Goal: Information Seeking & Learning: Check status

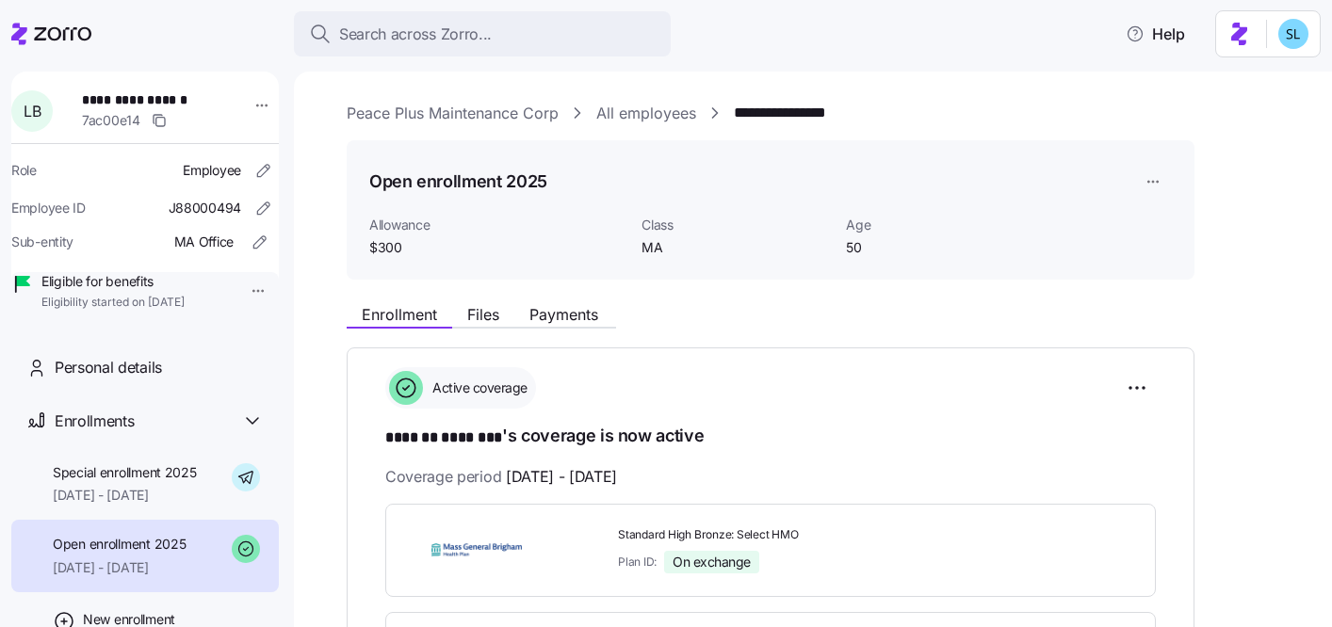
scroll to position [95, 0]
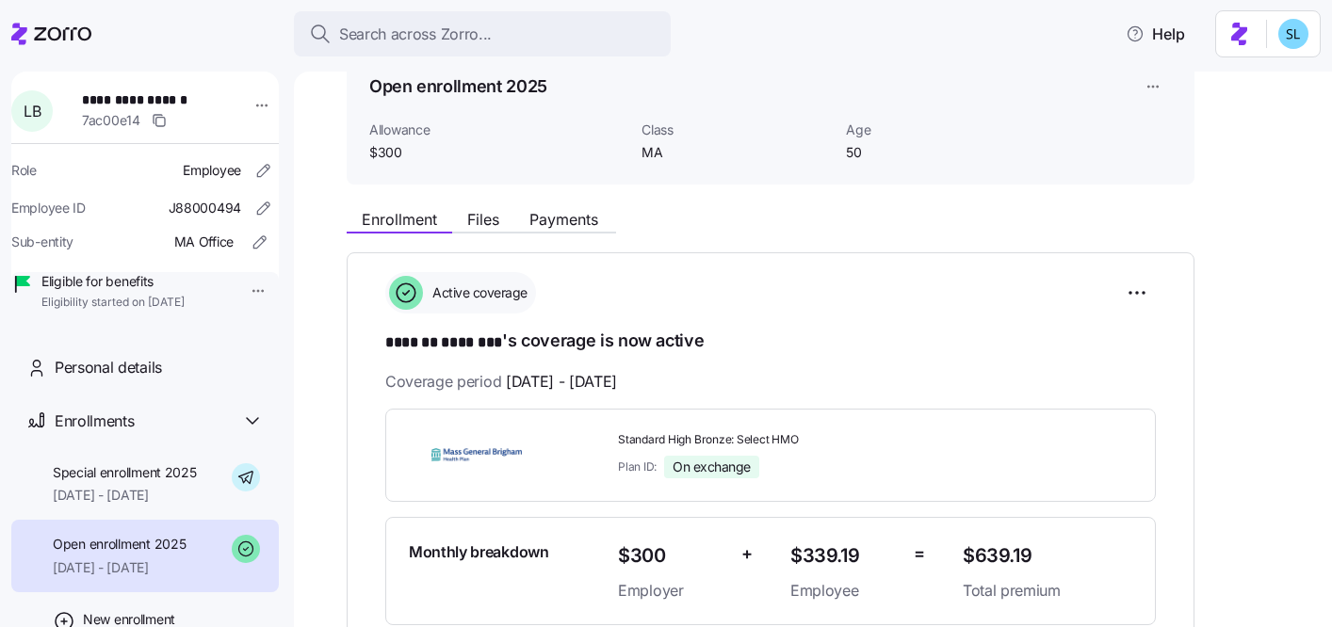
click at [756, 437] on span "Standard High Bronze: Select HMO" at bounding box center [783, 440] width 330 height 16
copy span "Standard High Bronze: Select HMO"
click at [566, 225] on span "Payments" at bounding box center [563, 219] width 69 height 15
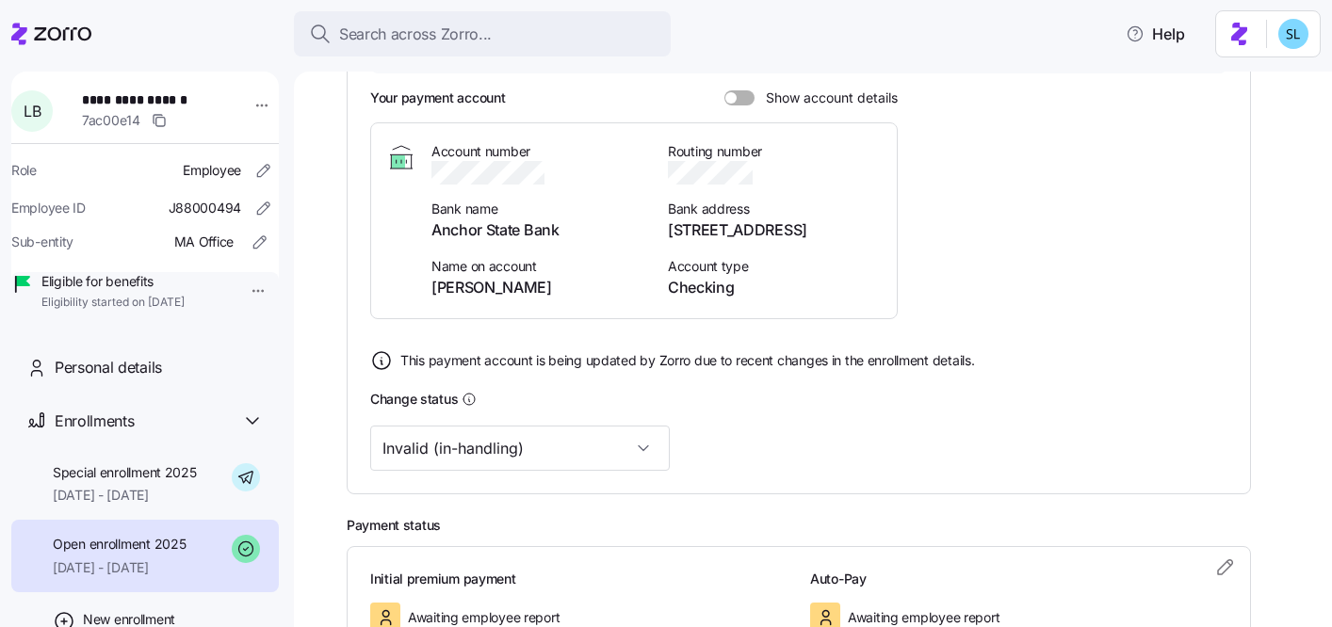
scroll to position [546, 0]
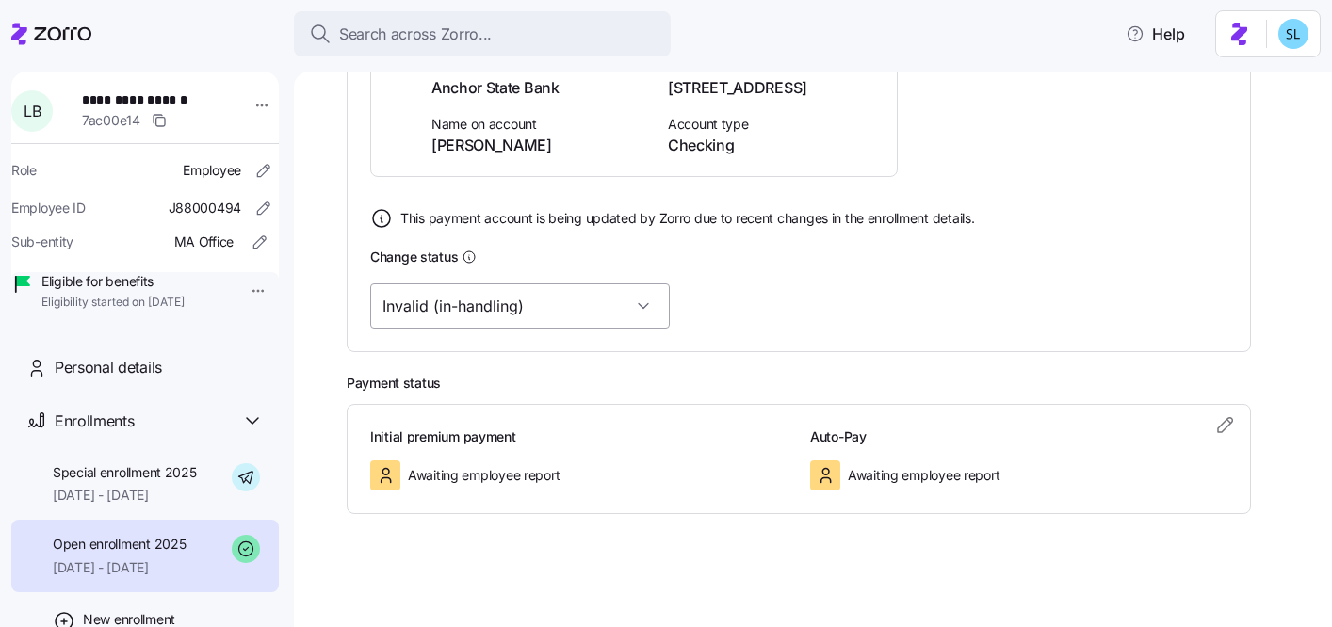
click at [543, 304] on input "Invalid (in-handling)" at bounding box center [520, 306] width 300 height 45
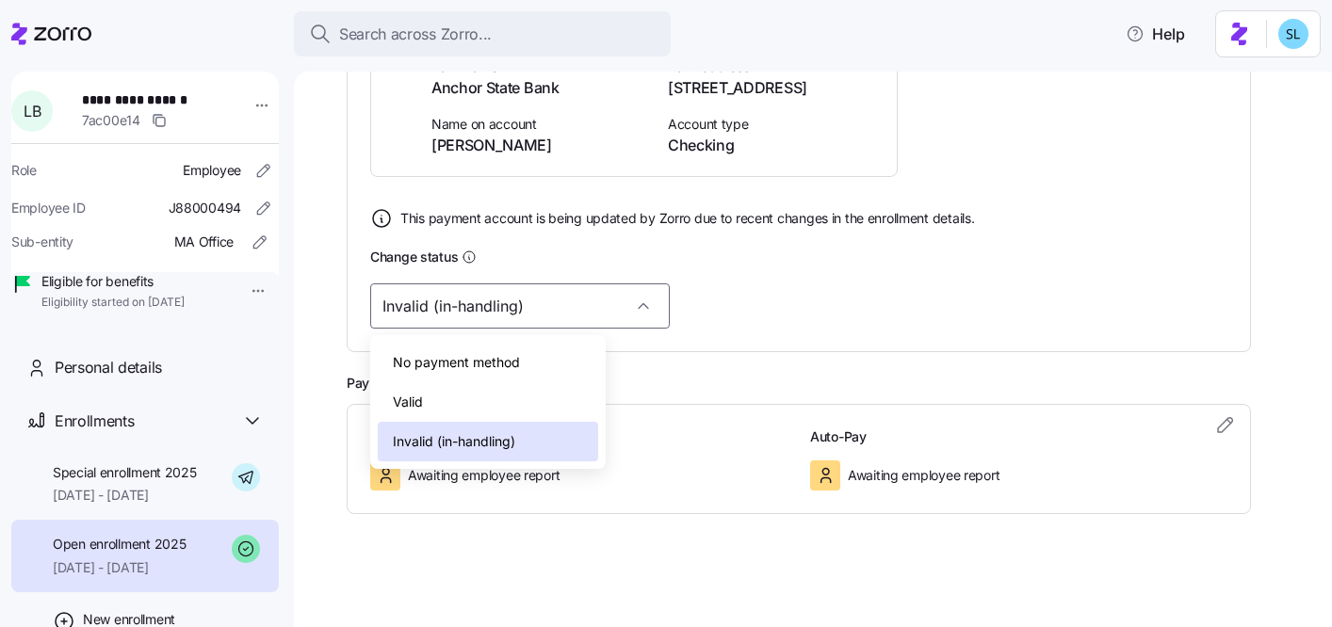
click at [529, 401] on div "Valid" at bounding box center [488, 402] width 220 height 40
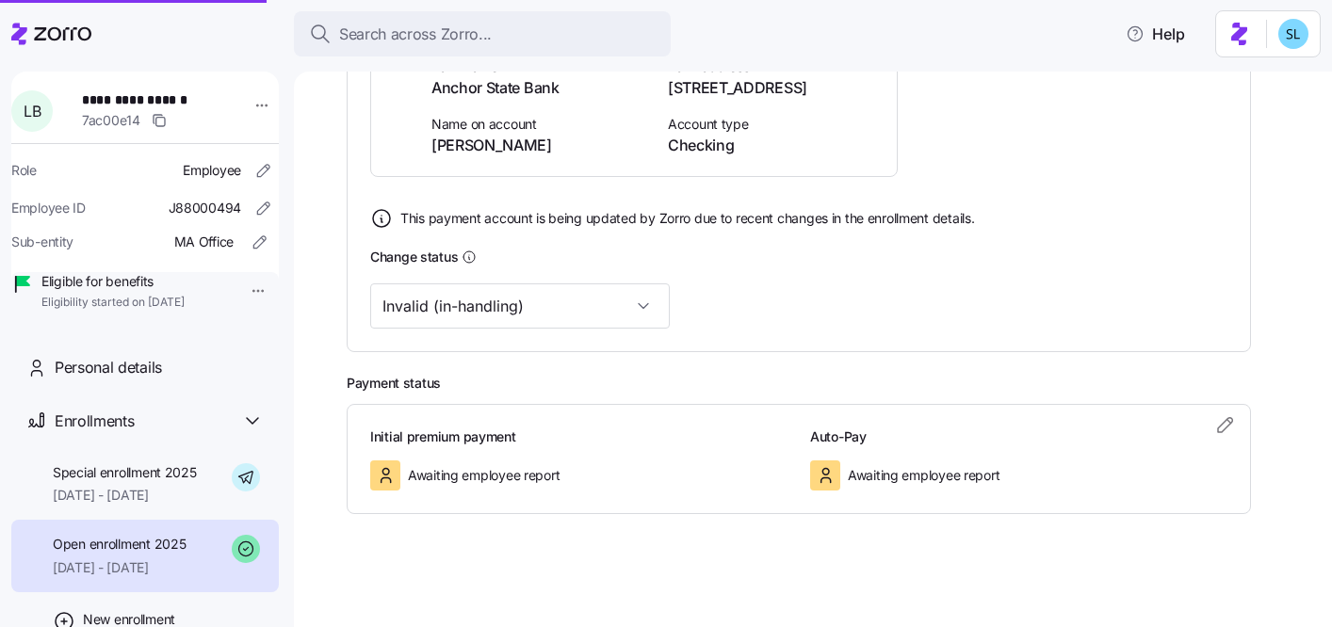
type input "Valid"
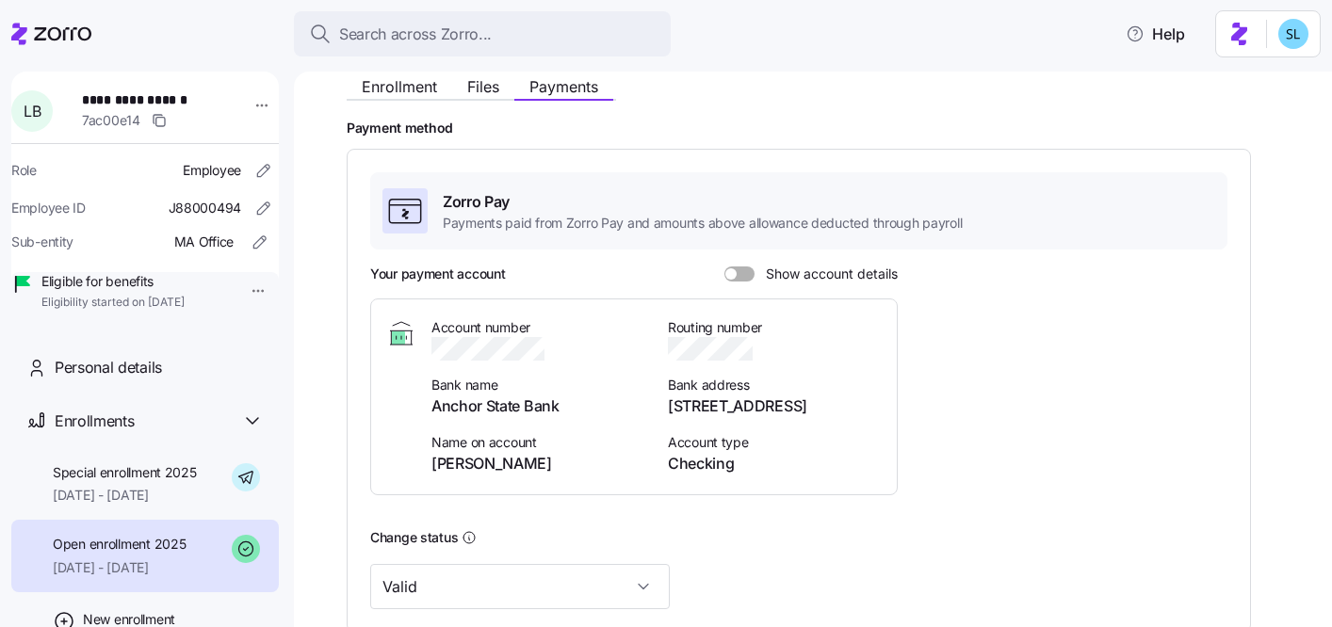
scroll to position [202, 0]
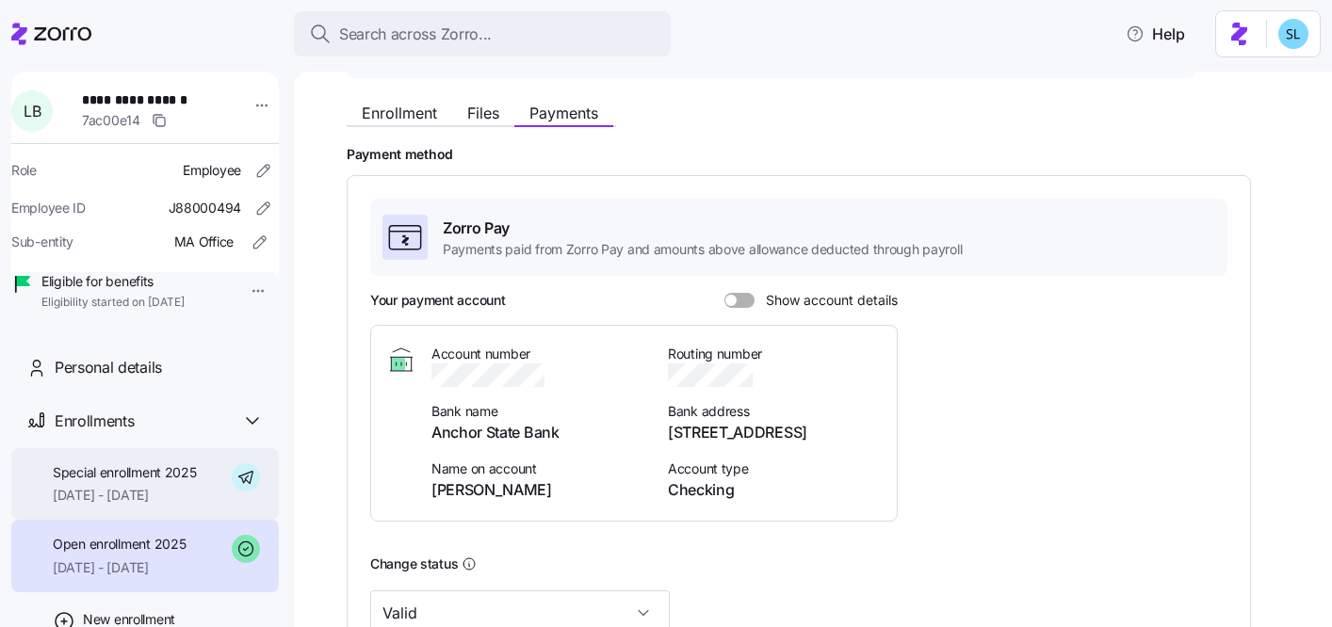
click at [127, 482] on span "Special enrollment 2025" at bounding box center [125, 472] width 144 height 19
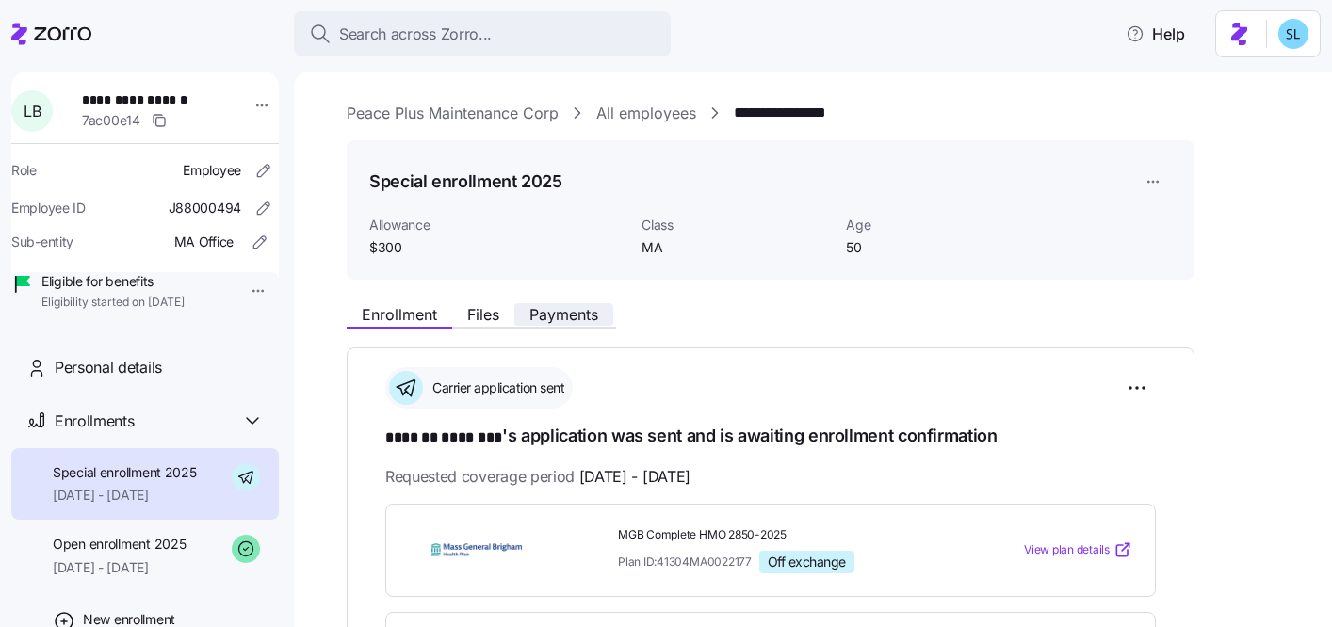
click at [566, 317] on span "Payments" at bounding box center [563, 314] width 69 height 15
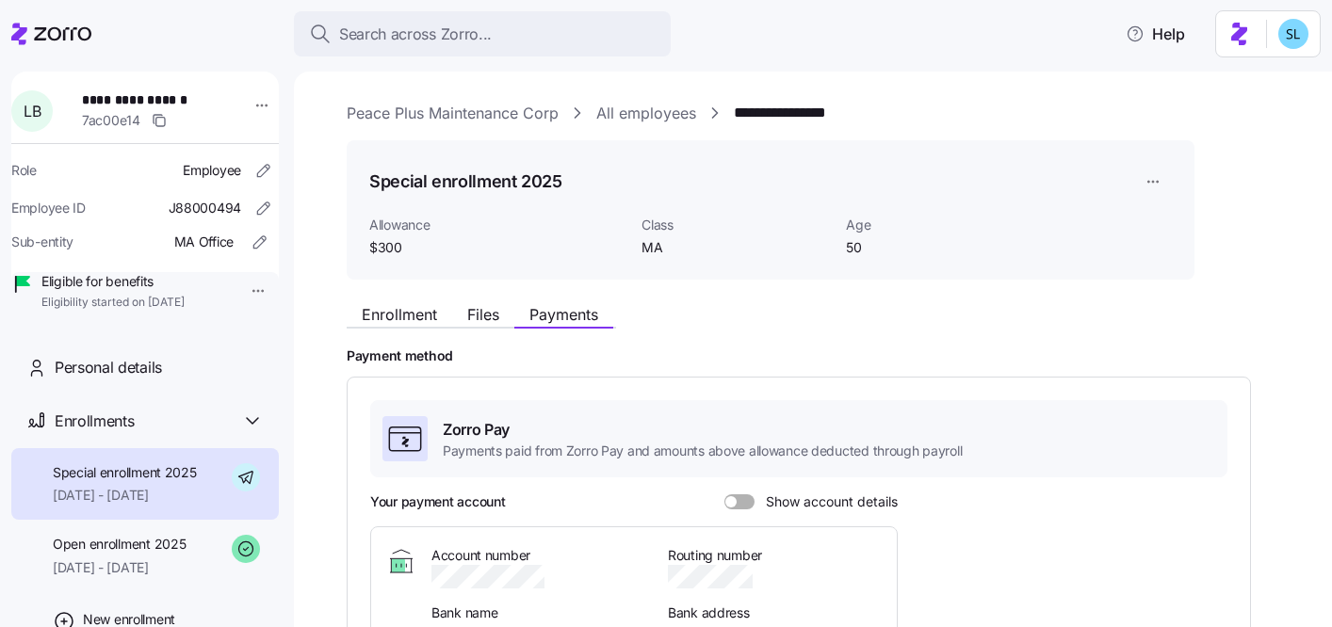
click at [440, 300] on div "Enrollment Files Payments" at bounding box center [771, 312] width 848 height 34
click at [388, 300] on div "Enrollment Files Payments" at bounding box center [771, 312] width 848 height 34
click at [381, 313] on span "Enrollment" at bounding box center [399, 314] width 75 height 15
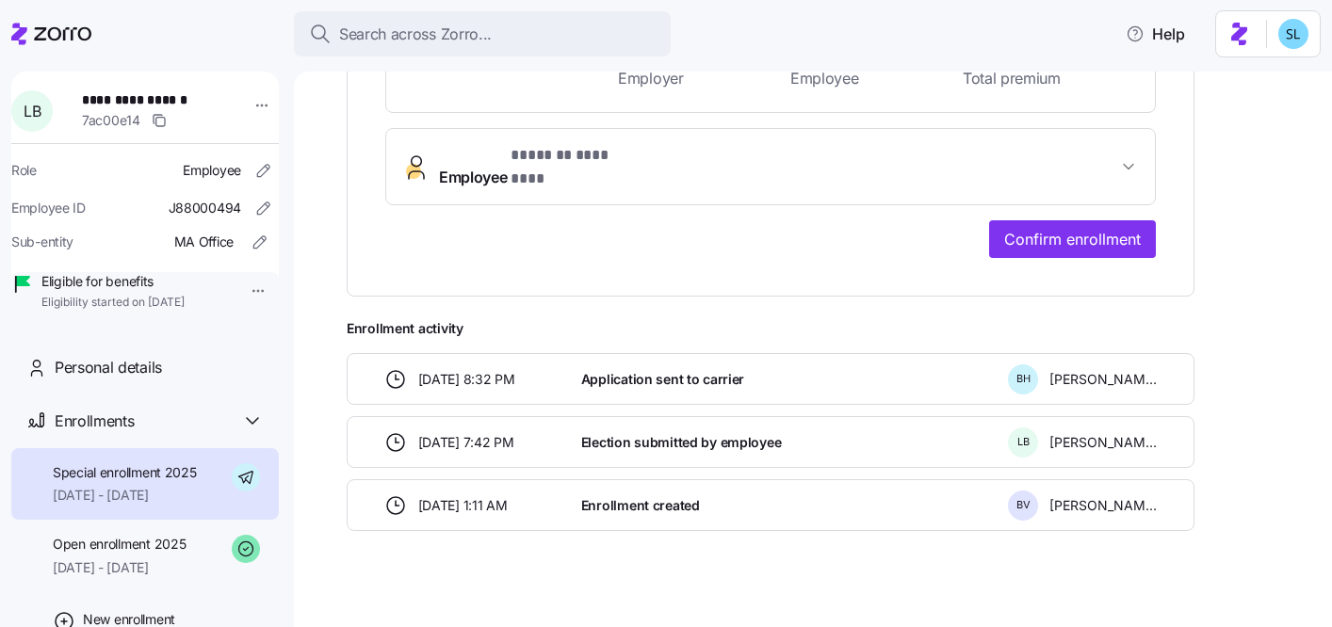
scroll to position [607, 0]
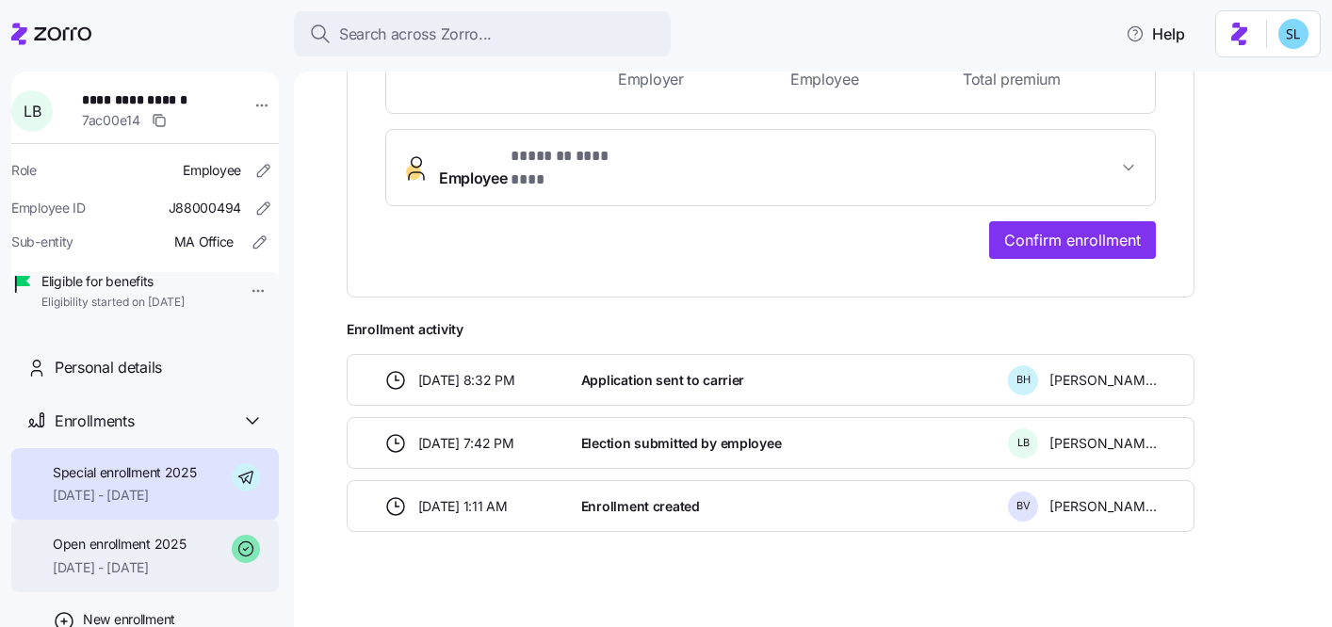
click at [68, 577] on span "[DATE] - [DATE]" at bounding box center [119, 568] width 133 height 19
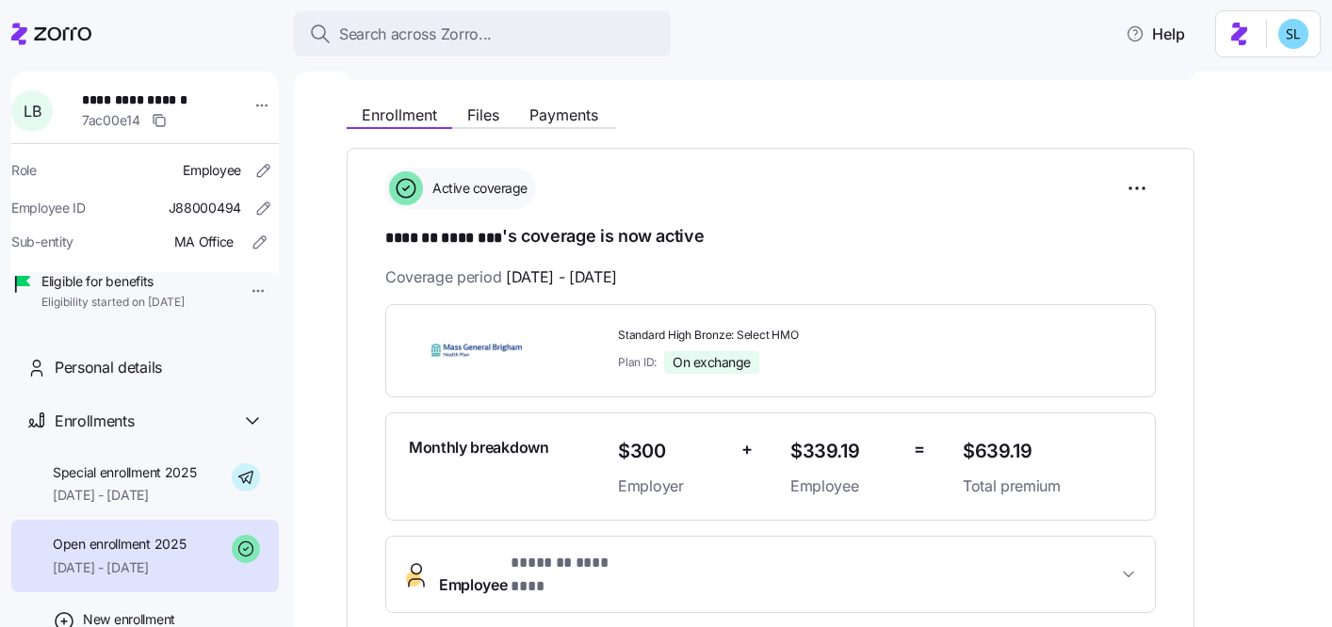
scroll to position [154, 0]
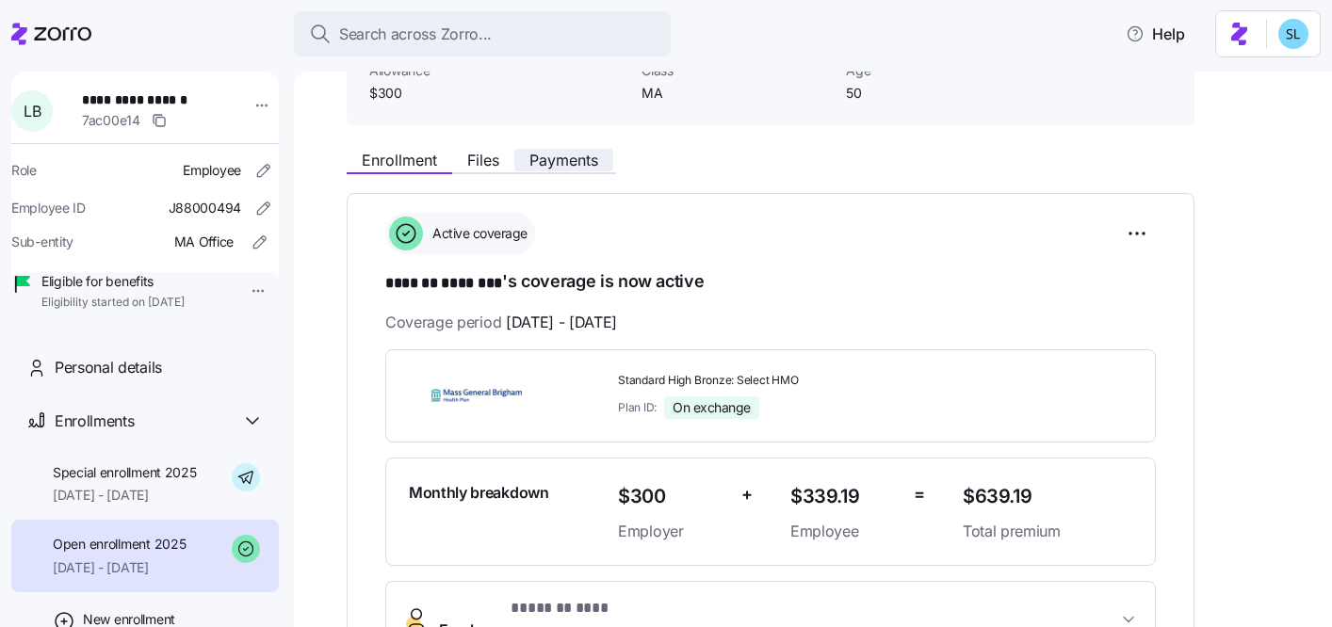
click at [551, 163] on span "Payments" at bounding box center [563, 160] width 69 height 15
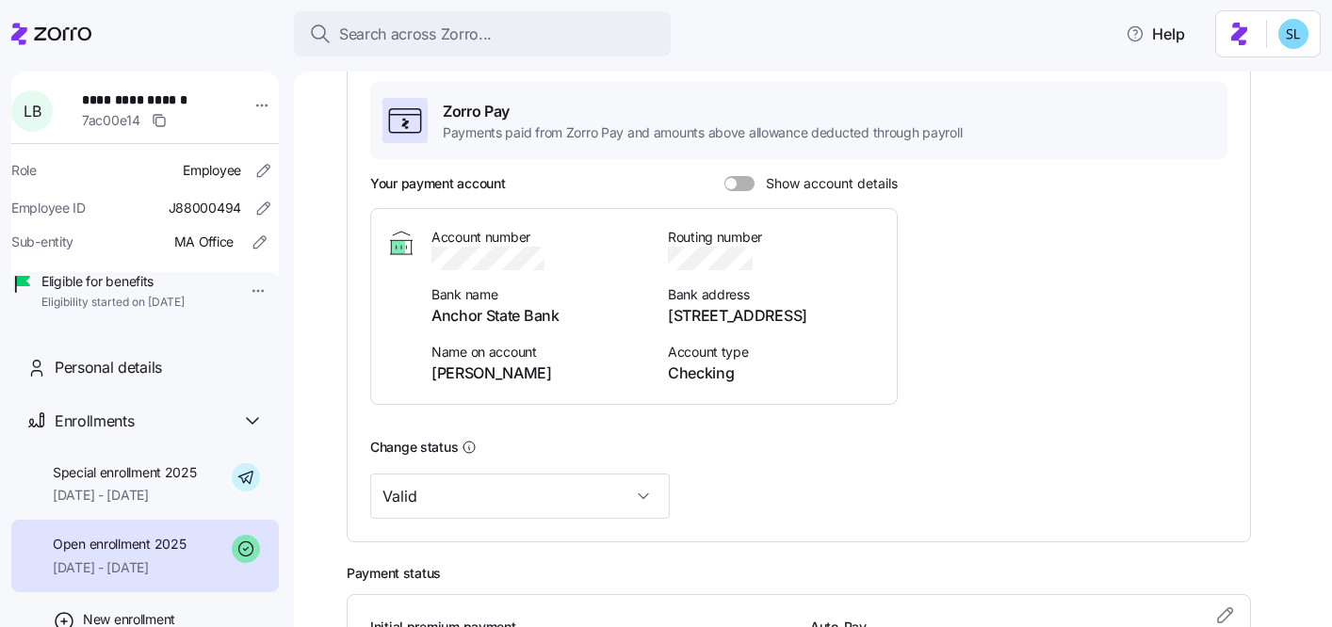
scroll to position [284, 0]
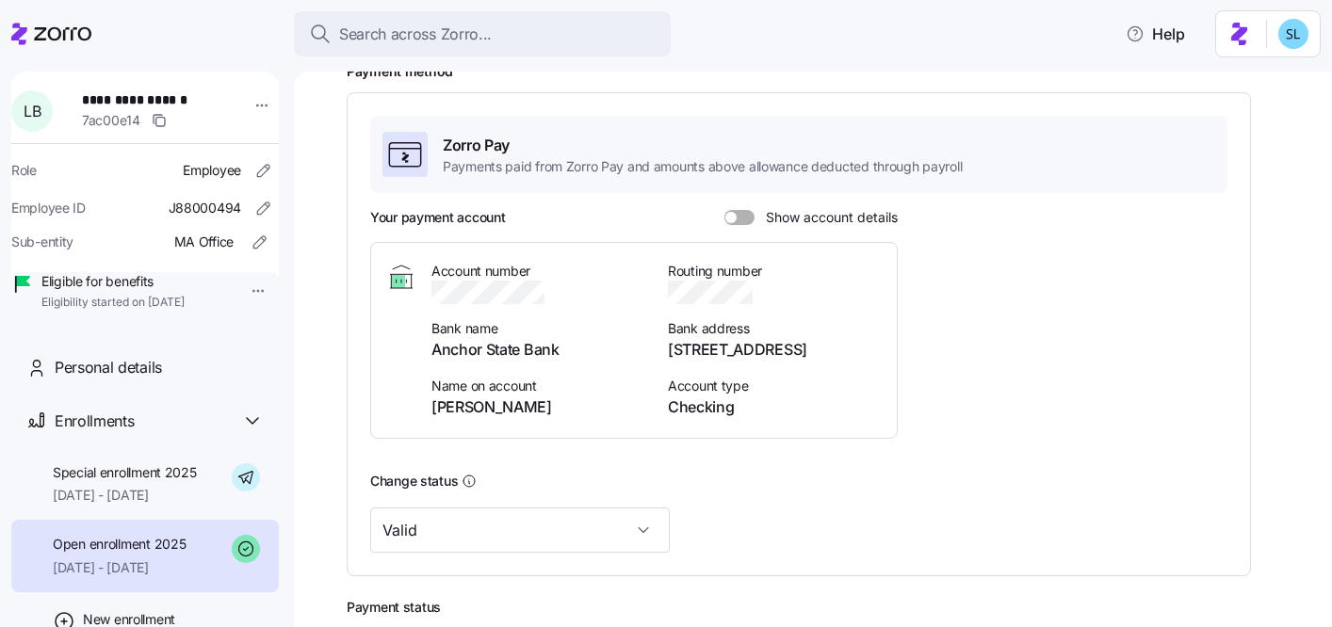
click at [726, 212] on div at bounding box center [739, 217] width 30 height 15
click at [724, 210] on input "Show account details" at bounding box center [724, 210] width 0 height 0
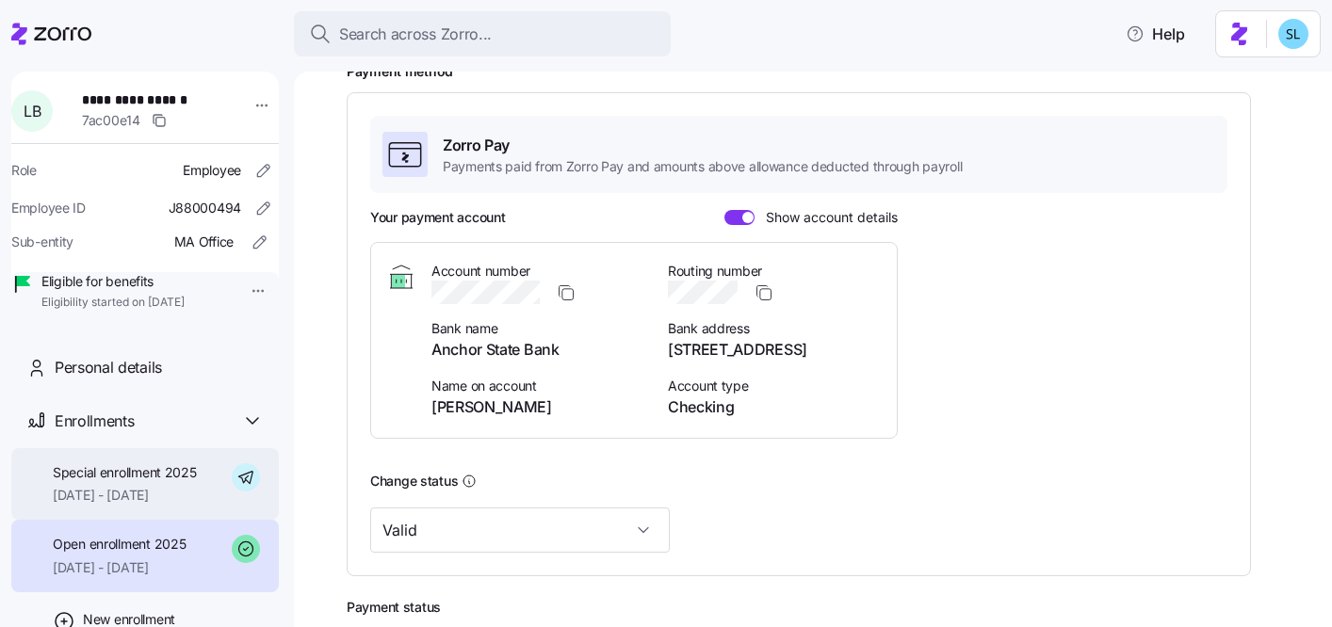
click at [132, 482] on span "Special enrollment 2025" at bounding box center [125, 472] width 144 height 19
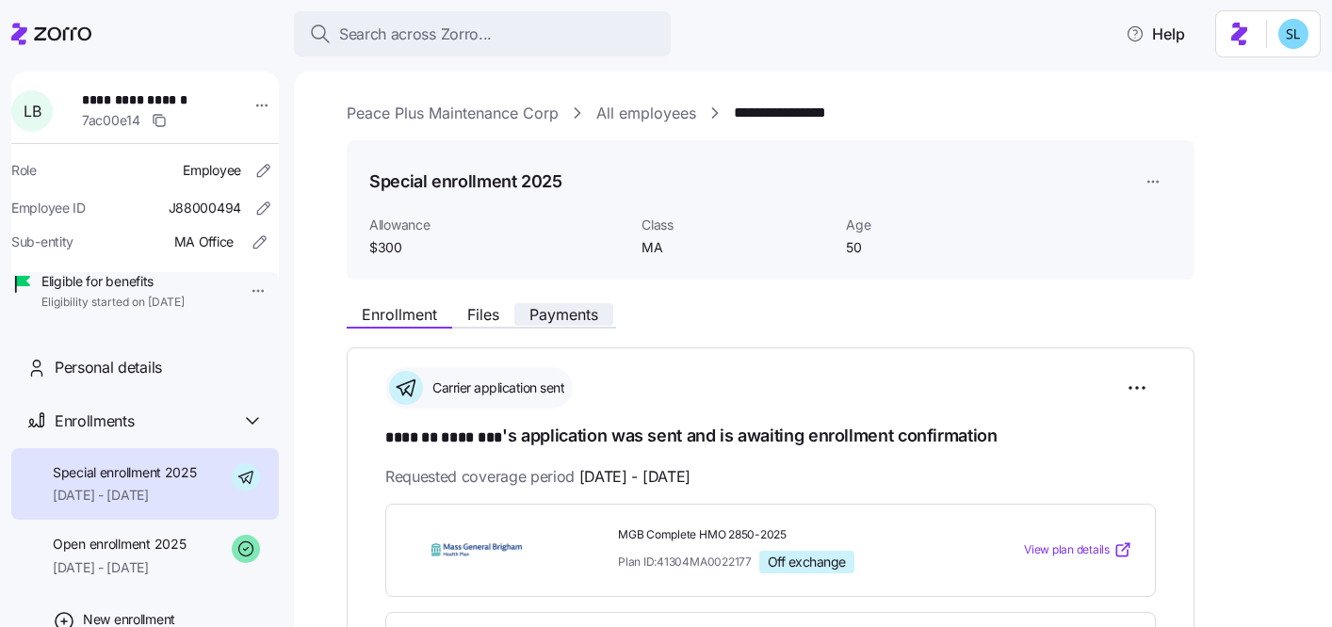
click at [545, 304] on button "Payments" at bounding box center [563, 314] width 99 height 23
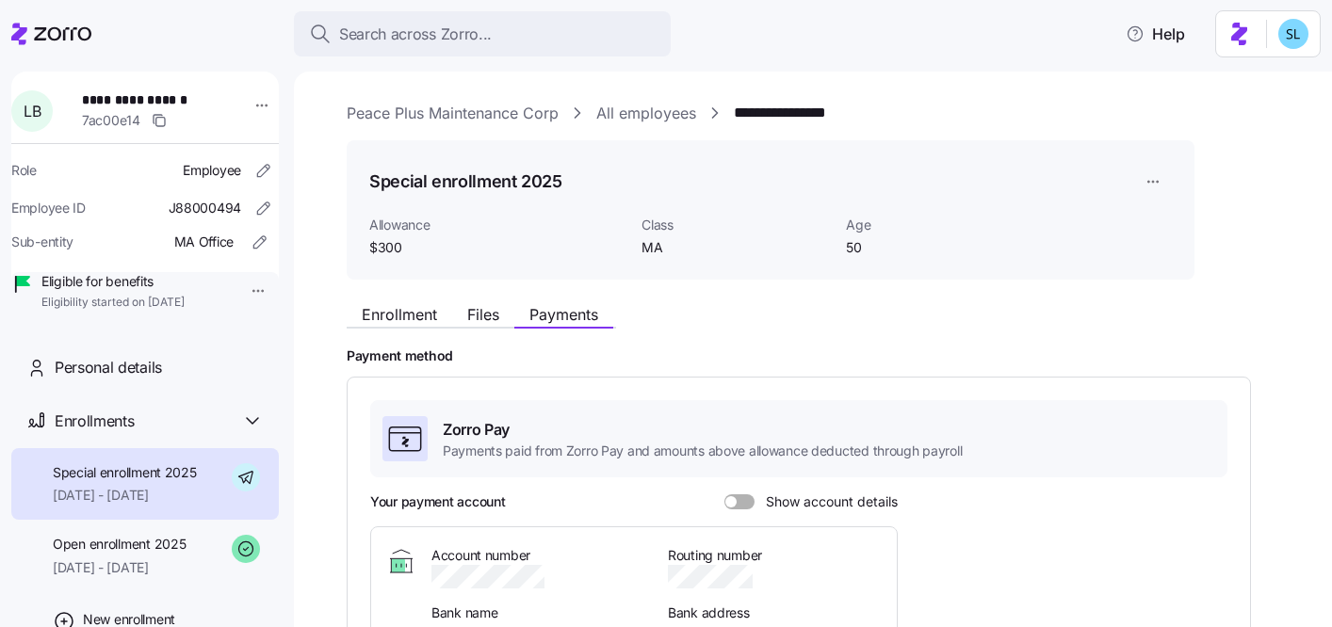
click at [740, 502] on span at bounding box center [746, 501] width 19 height 15
click at [724, 494] on input "Show account details" at bounding box center [724, 494] width 0 height 0
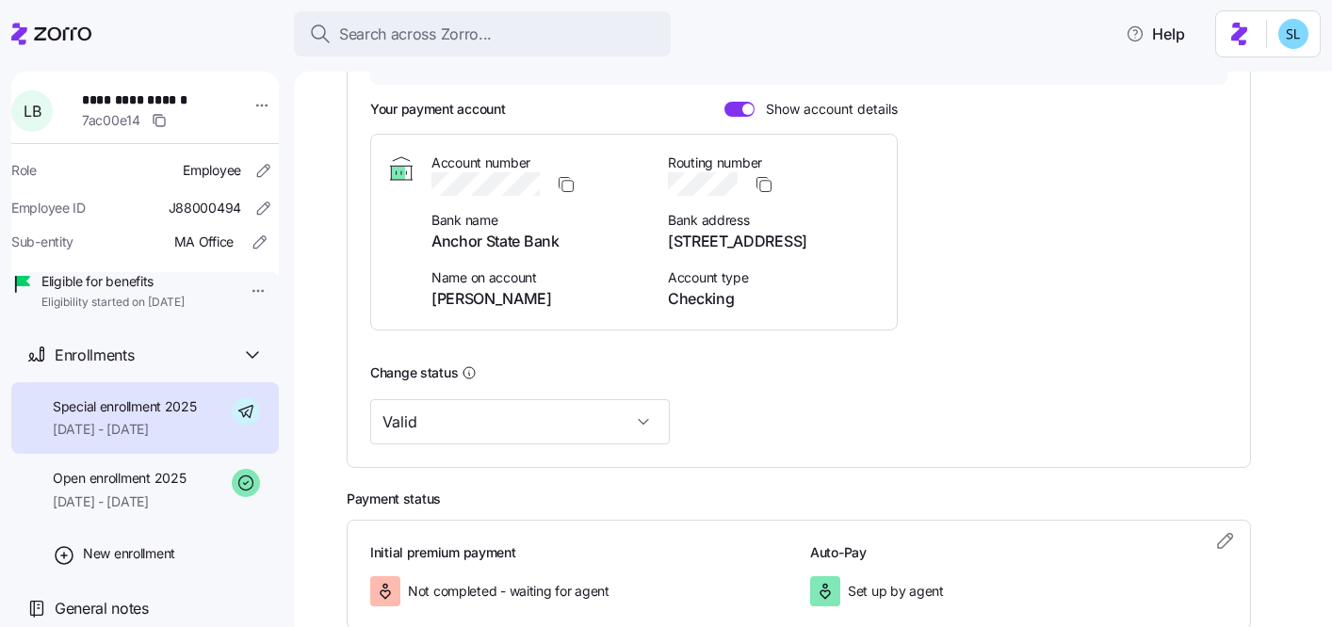
scroll to position [428, 0]
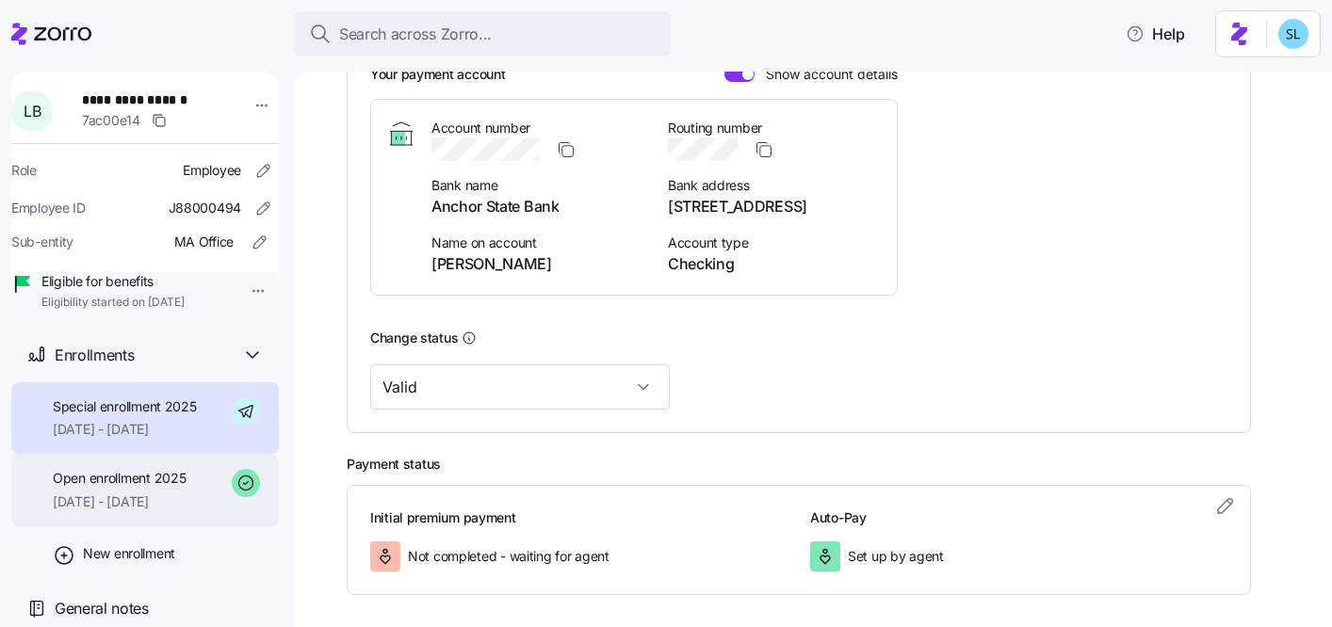
click at [143, 493] on span "[DATE] - [DATE]" at bounding box center [119, 502] width 133 height 19
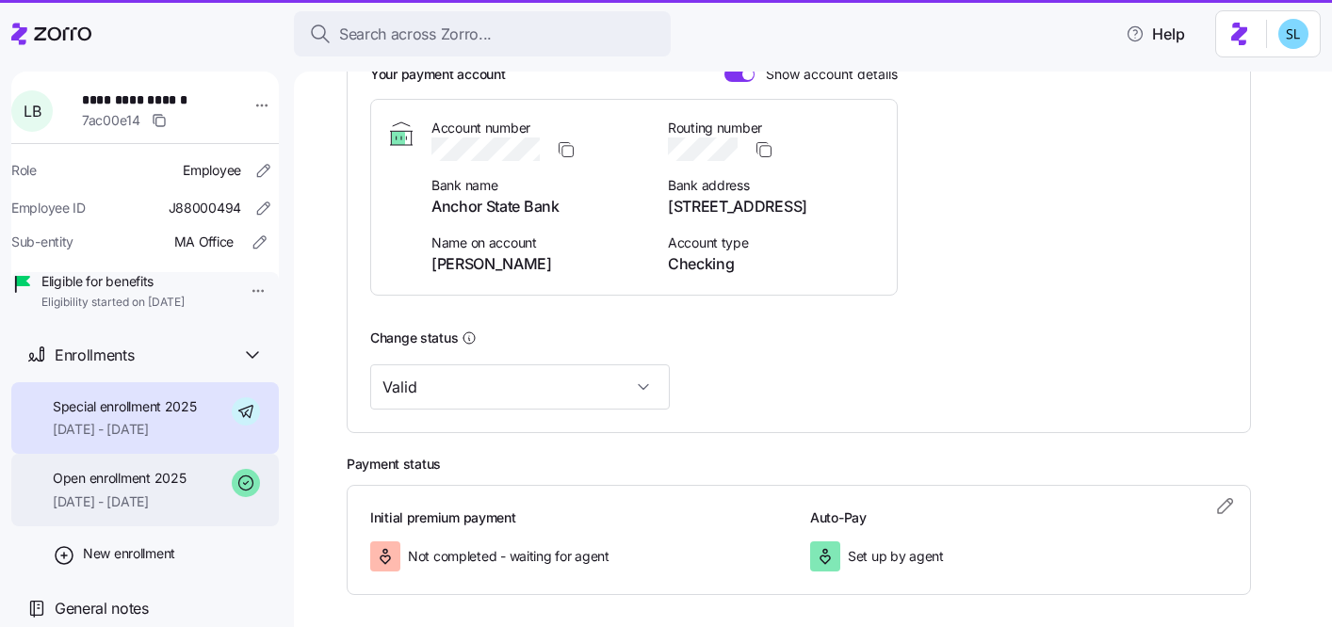
click at [138, 478] on span "Open enrollment 2025" at bounding box center [119, 478] width 133 height 19
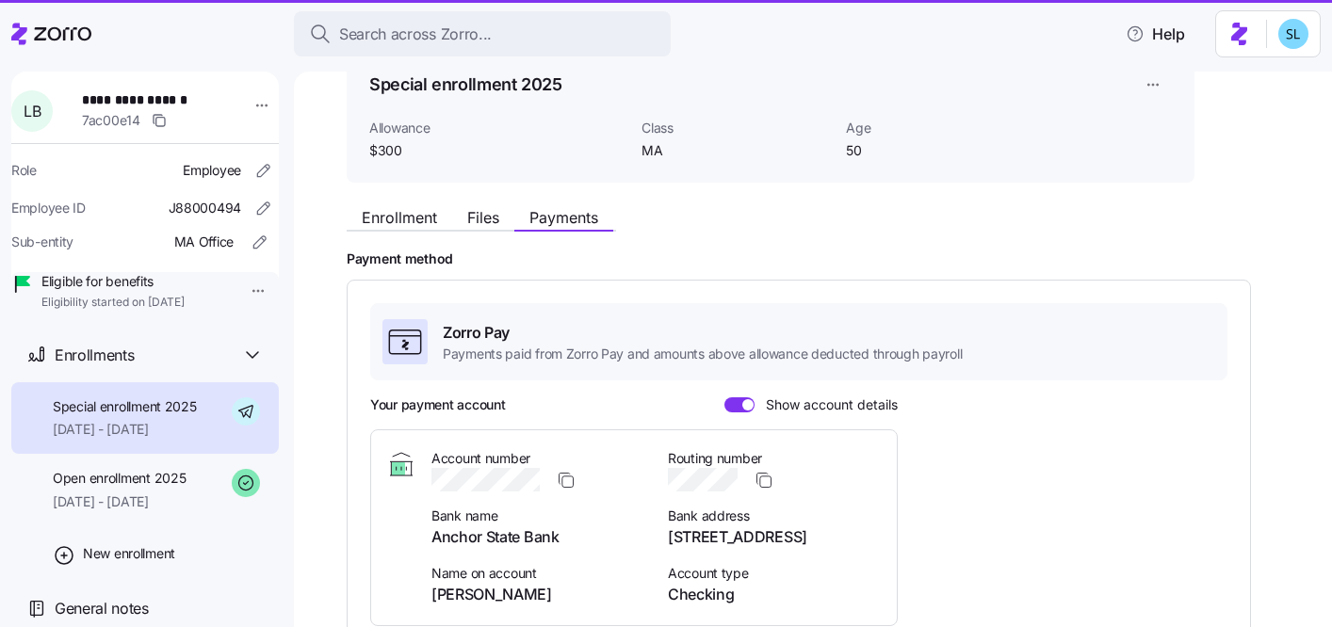
scroll to position [343, 0]
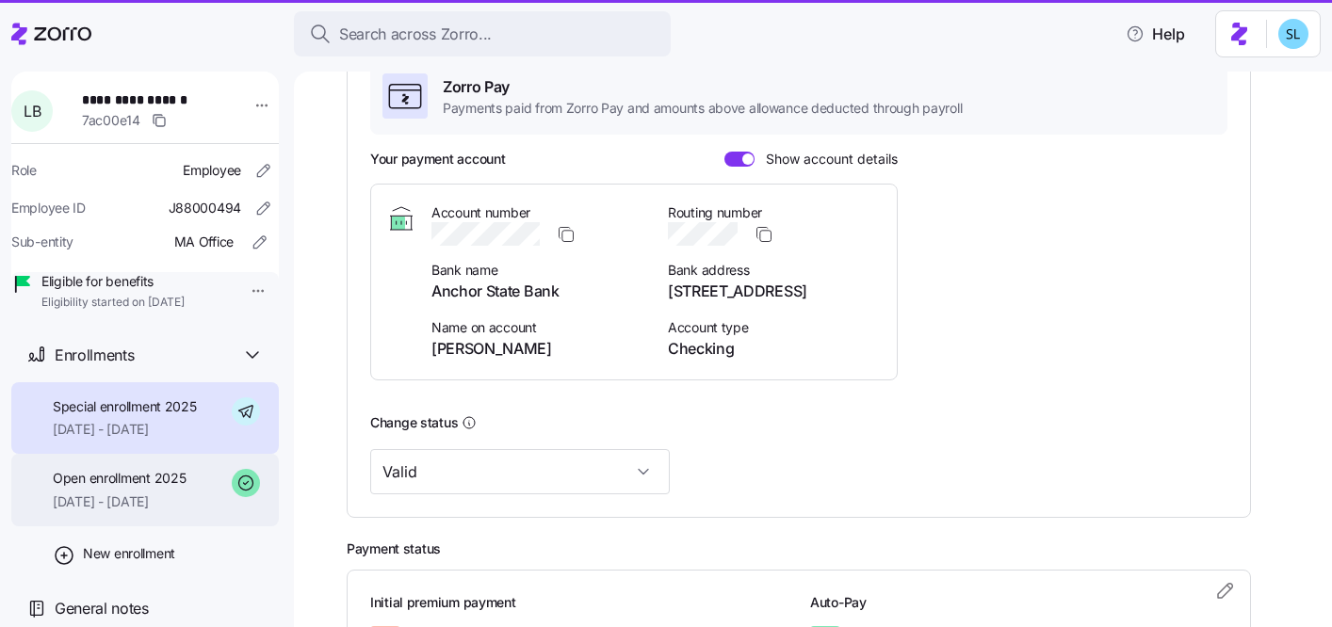
click at [196, 462] on div "Open enrollment 2025 09/01/2025 - 09/30/2025" at bounding box center [144, 490] width 267 height 73
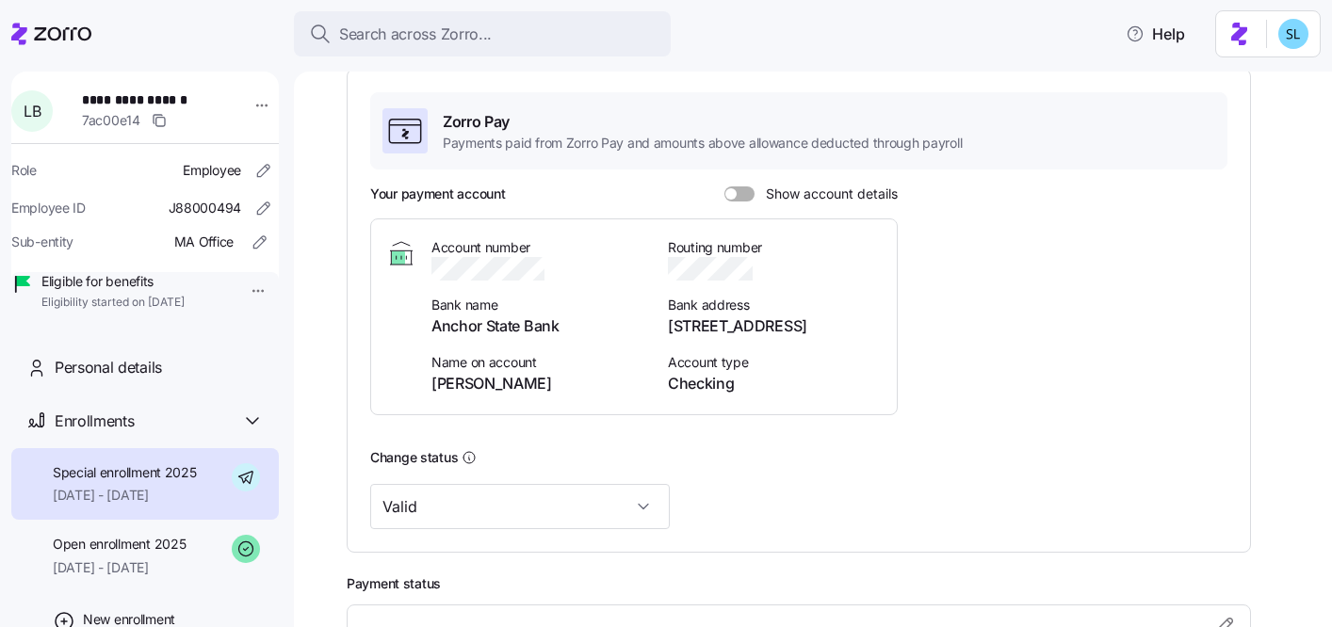
scroll to position [392, 0]
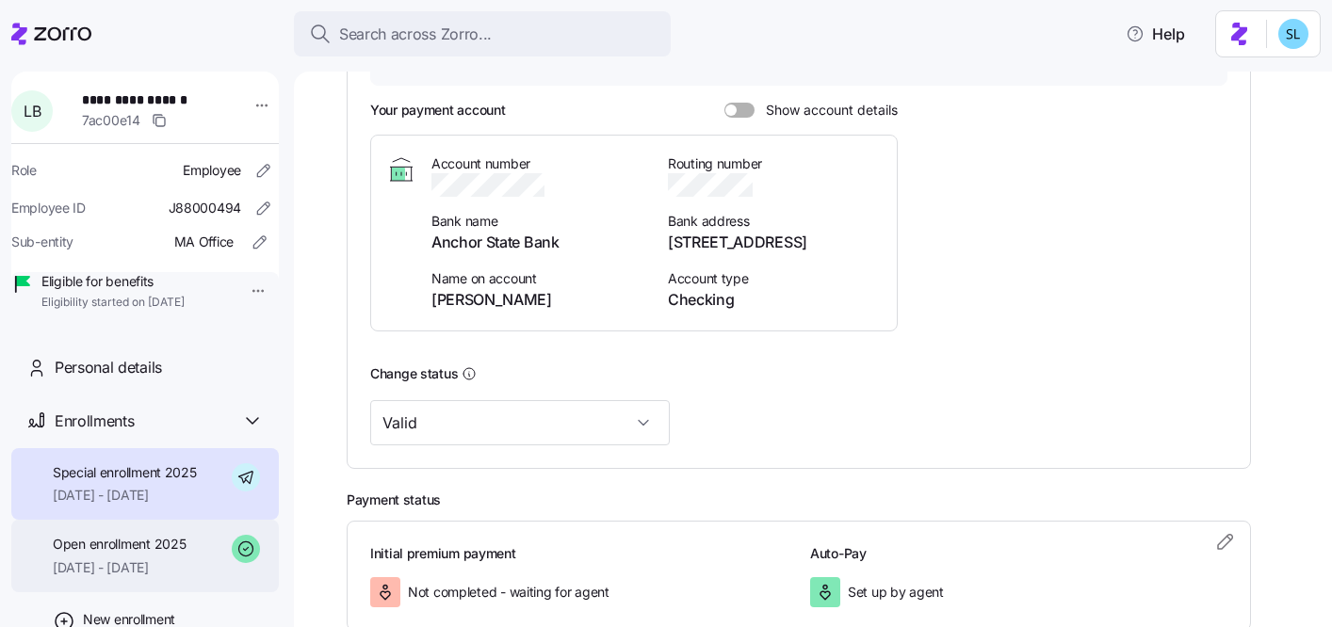
click at [127, 577] on span "[DATE] - [DATE]" at bounding box center [119, 568] width 133 height 19
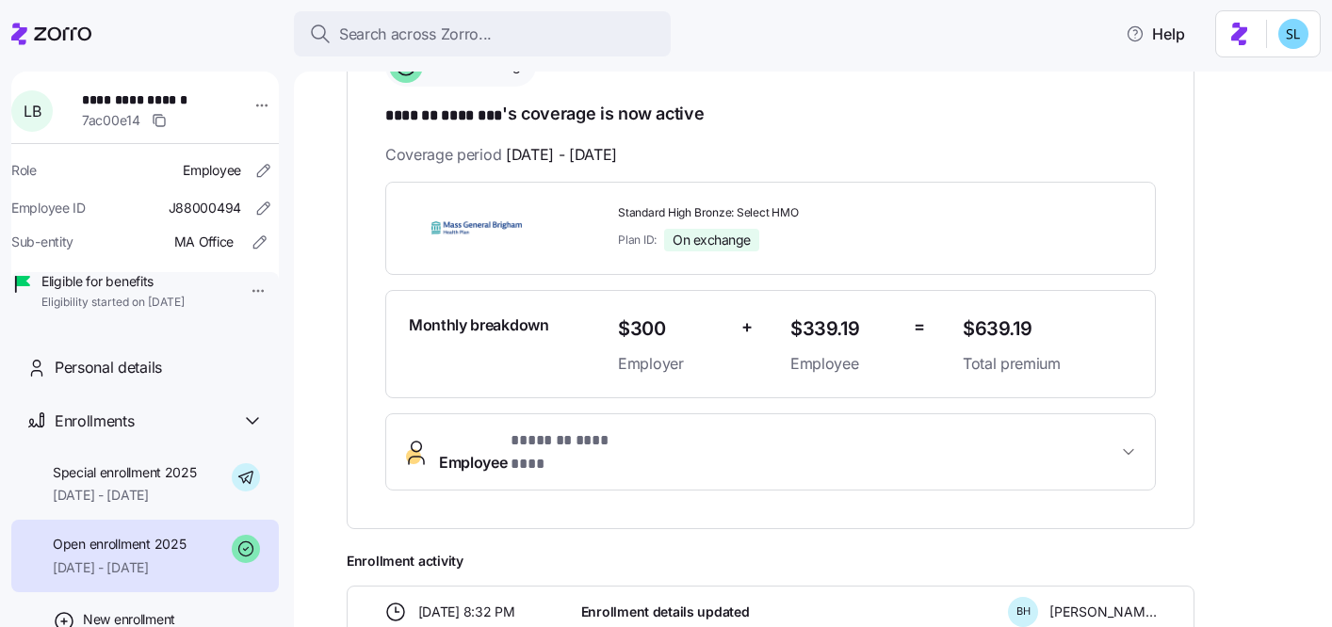
scroll to position [86, 0]
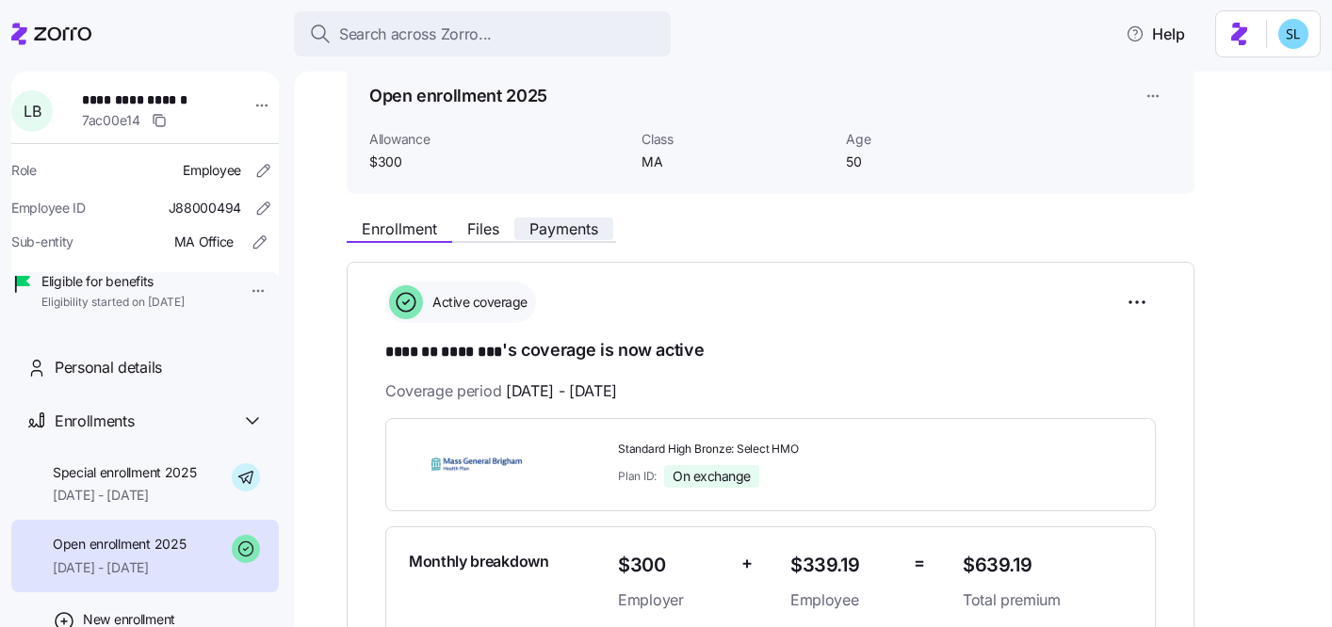
click at [527, 236] on button "Payments" at bounding box center [563, 229] width 99 height 23
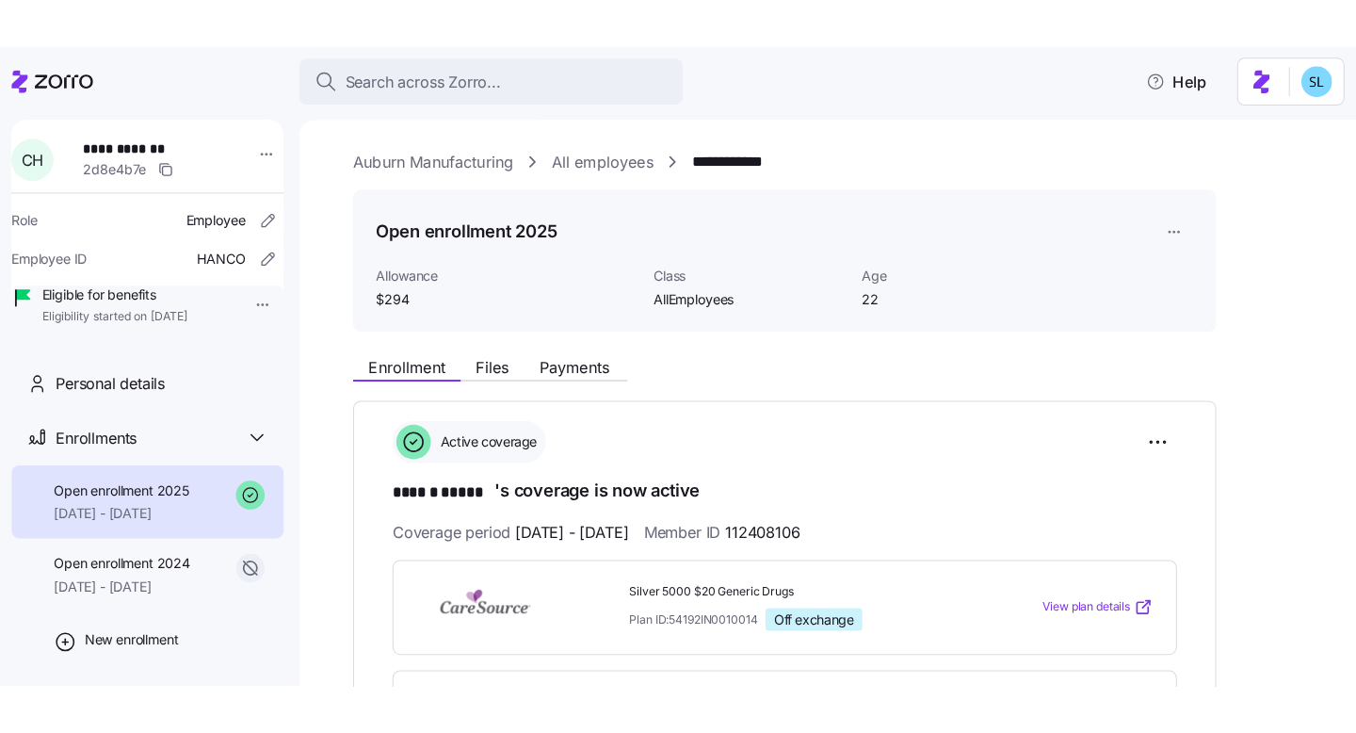
scroll to position [855, 0]
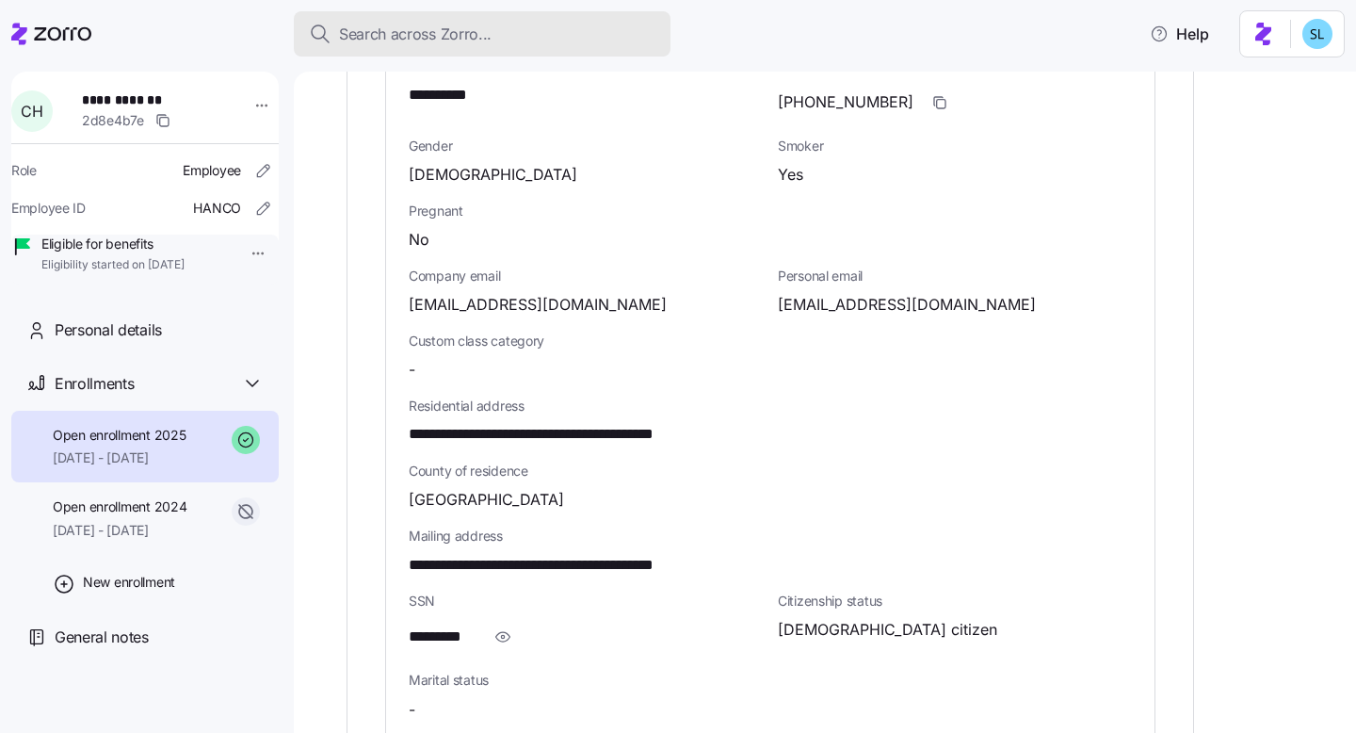
click at [452, 32] on span "Search across Zorro..." at bounding box center [415, 35] width 153 height 24
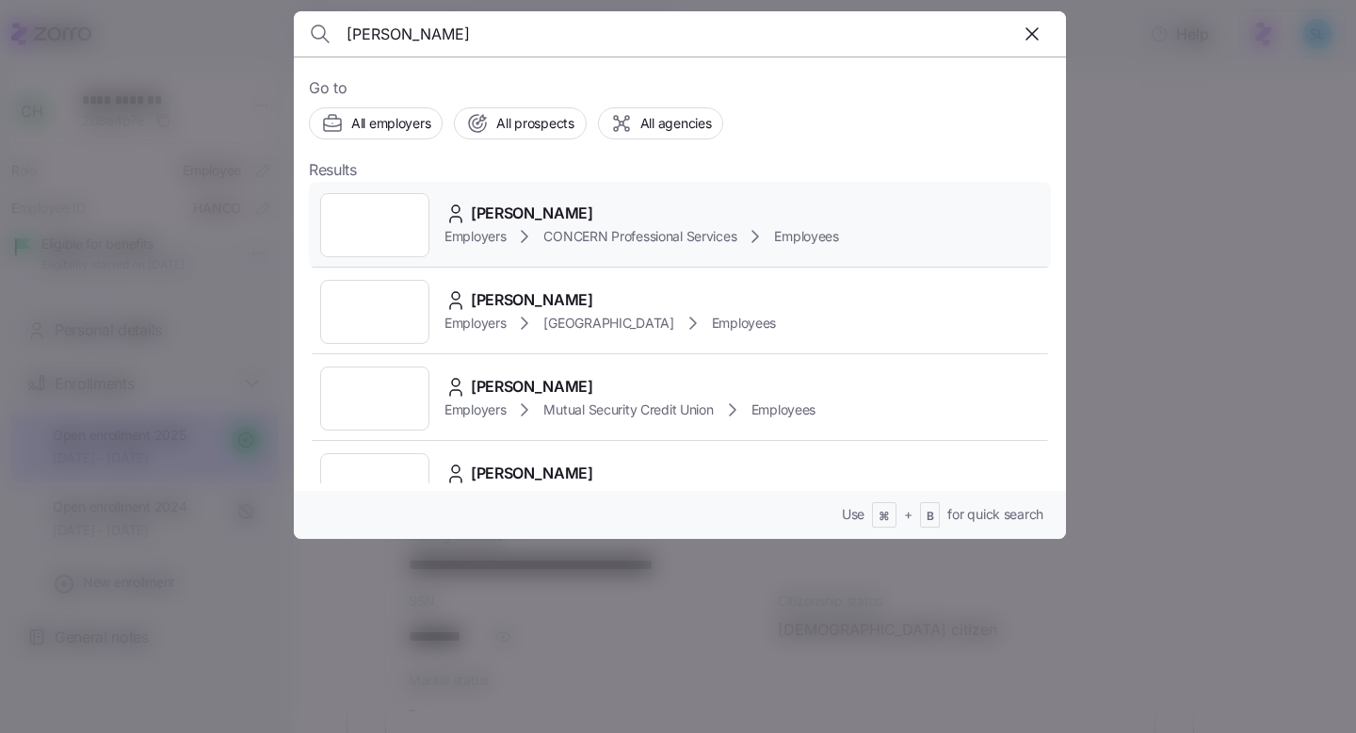
type input "marius"
click at [540, 219] on span "Marius Badea" at bounding box center [532, 214] width 122 height 24
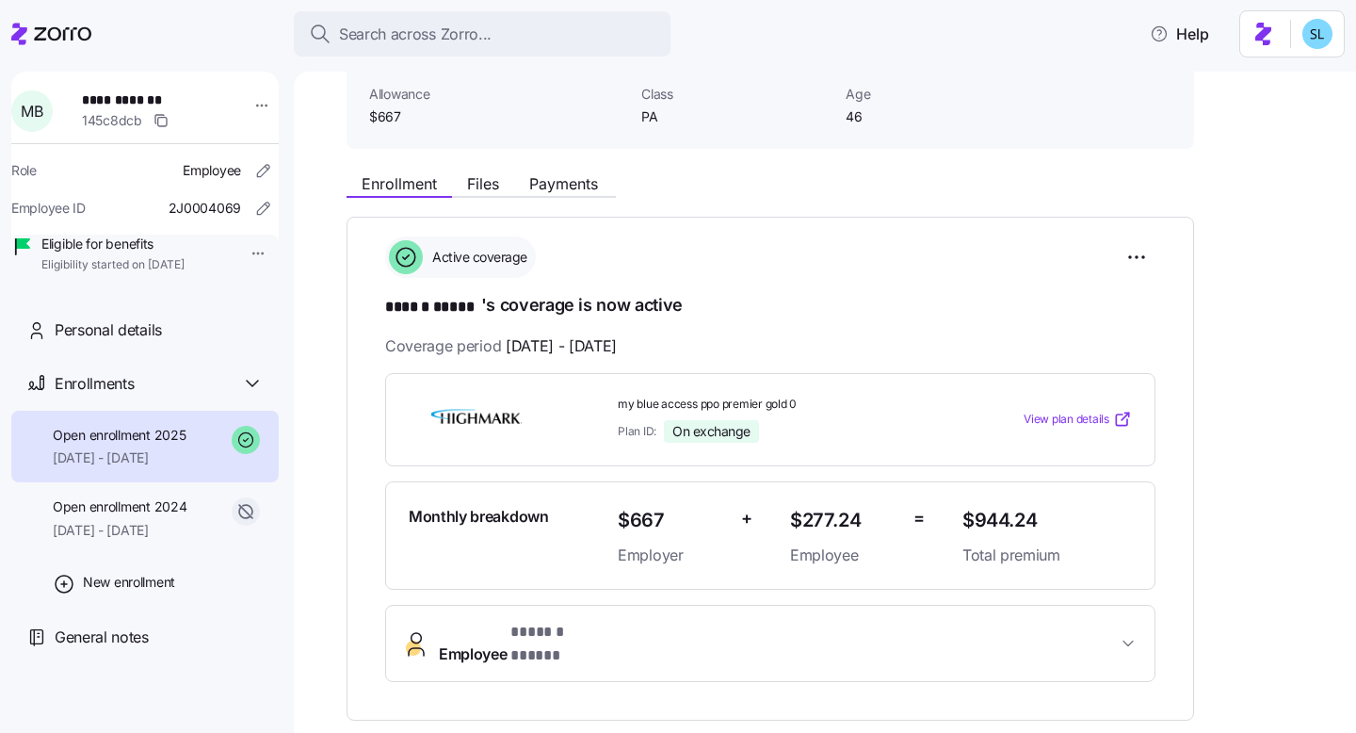
scroll to position [190, 0]
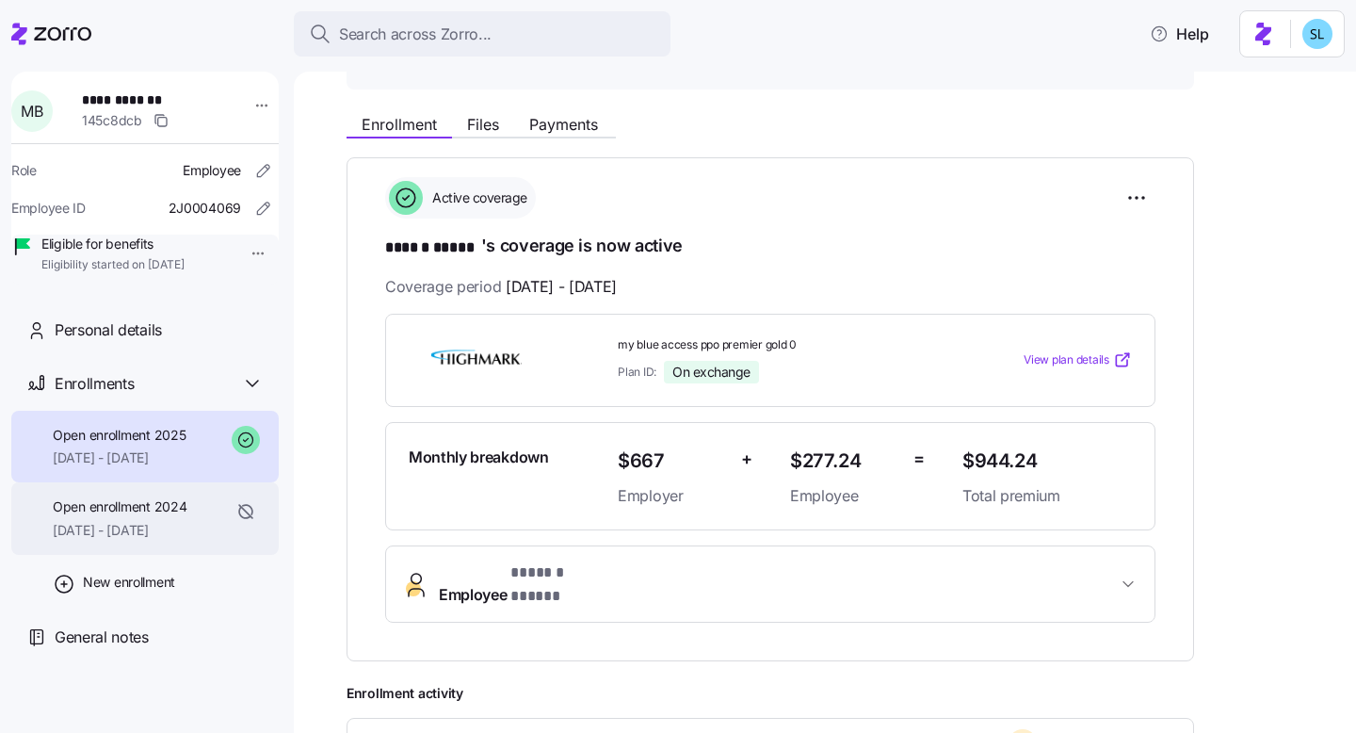
click at [186, 540] on span "[DATE] - [DATE]" at bounding box center [120, 530] width 134 height 19
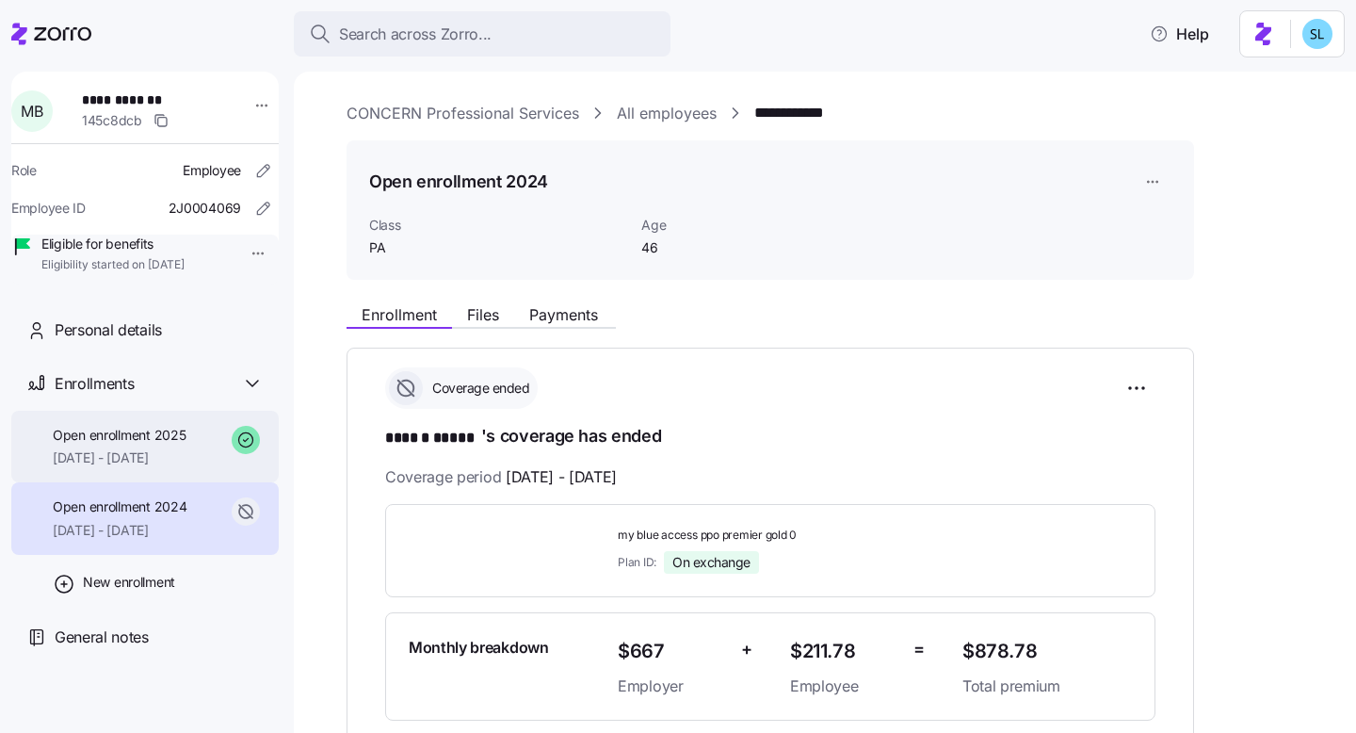
click at [186, 467] on span "01/01/2025 - 12/31/2025" at bounding box center [119, 457] width 133 height 19
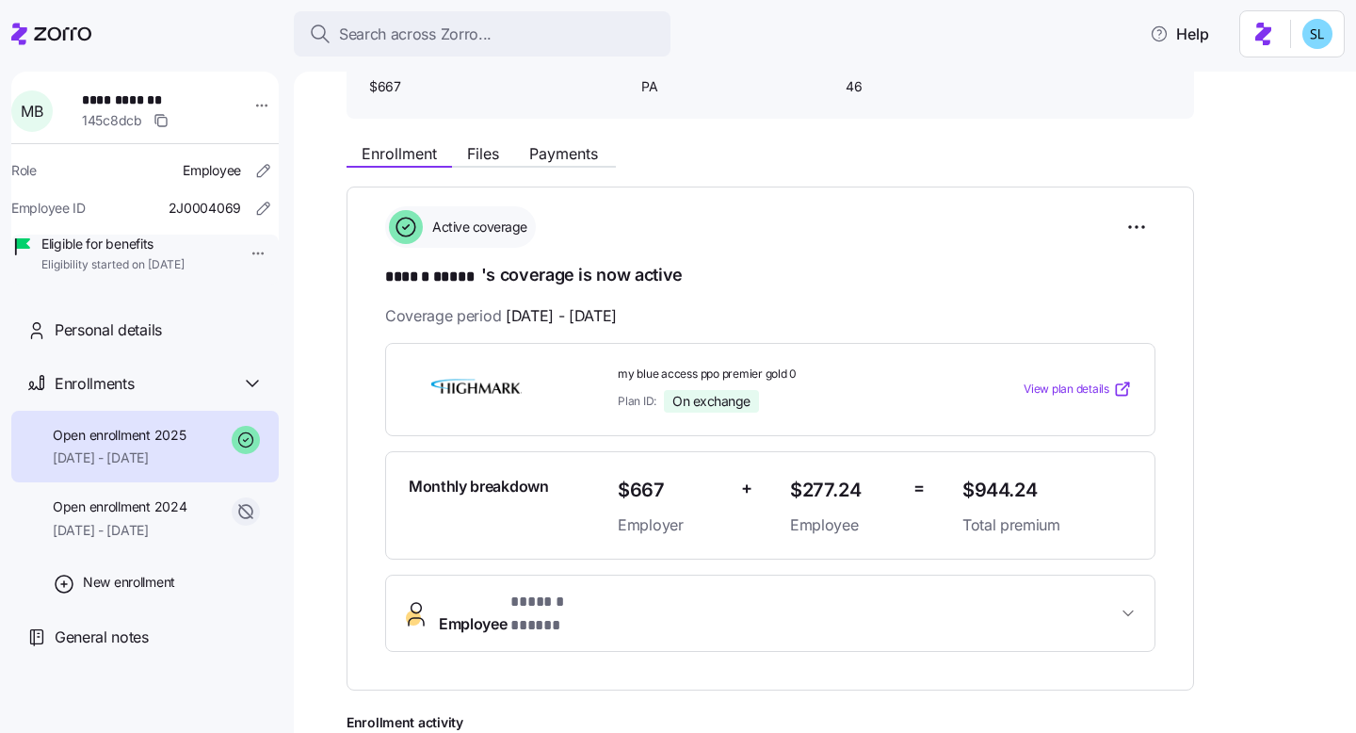
scroll to position [332, 0]
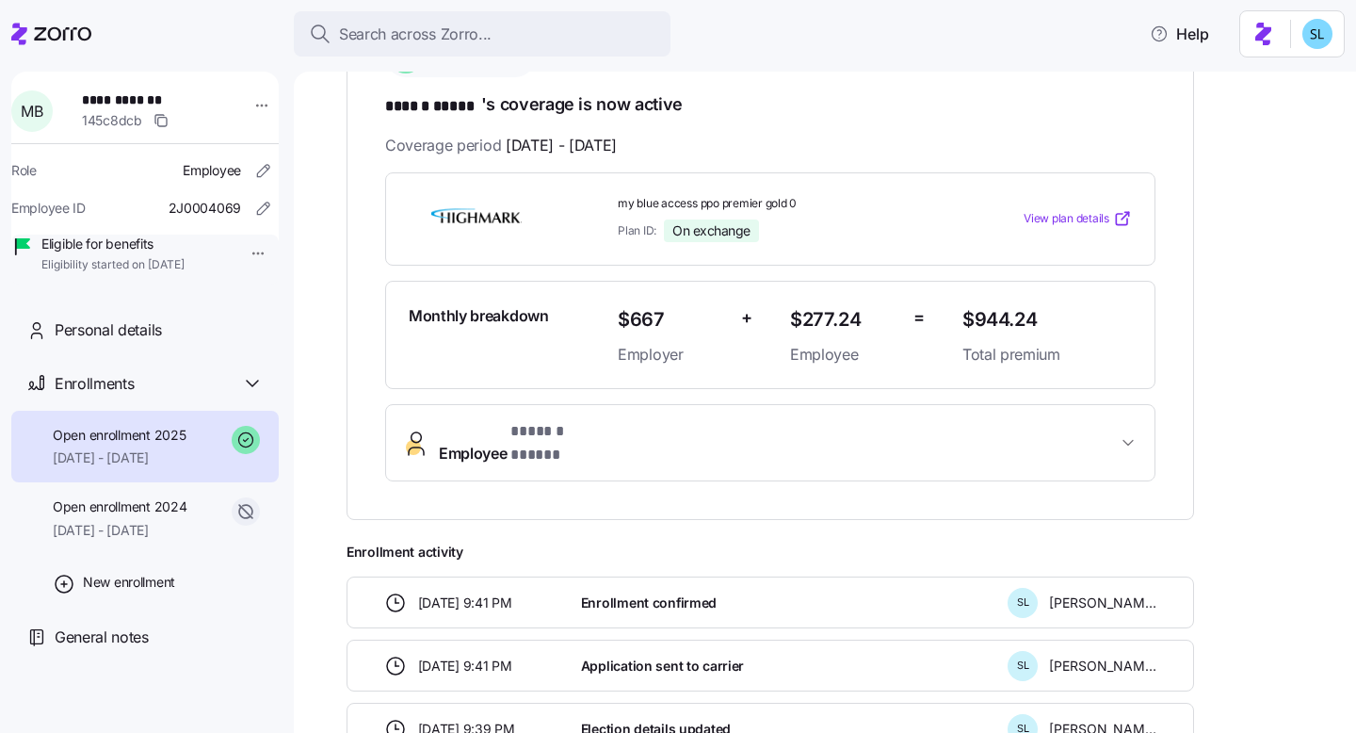
click at [593, 433] on span "* ****** ***** *" at bounding box center [562, 432] width 105 height 24
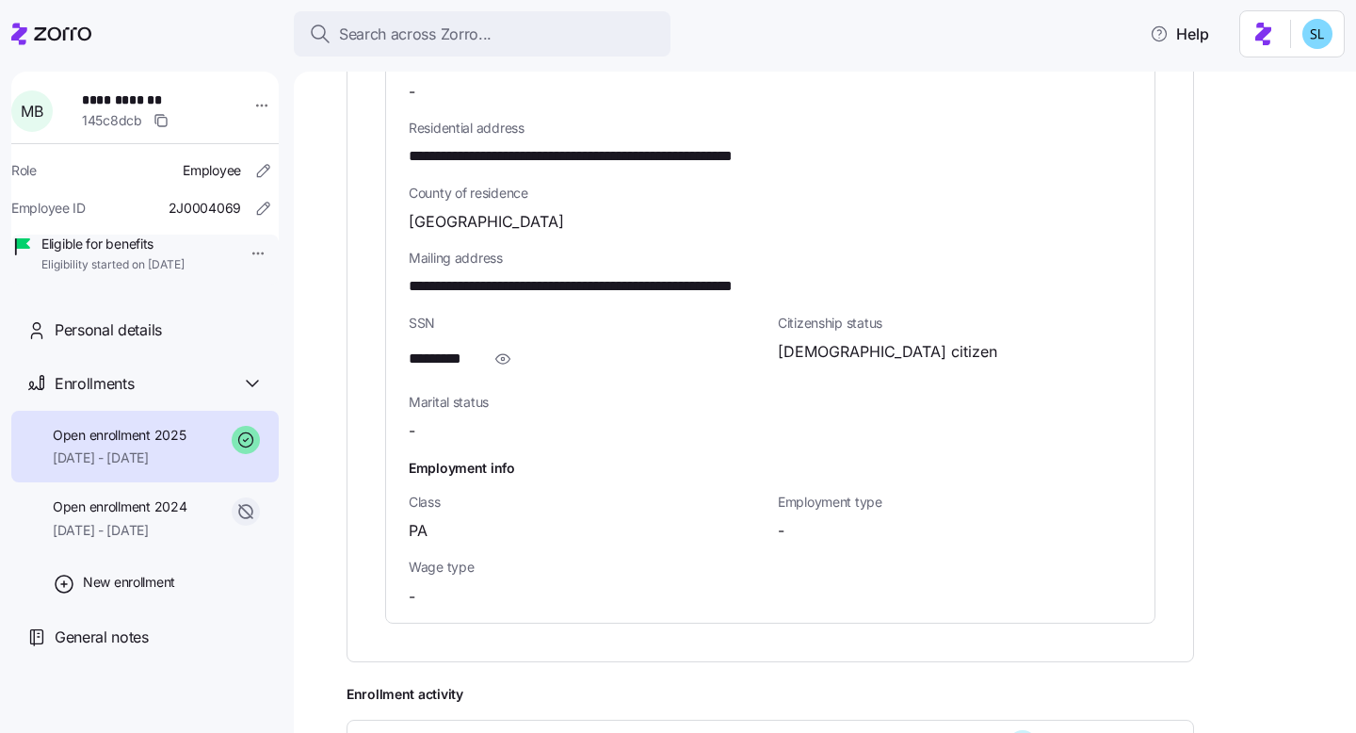
scroll to position [1161, 0]
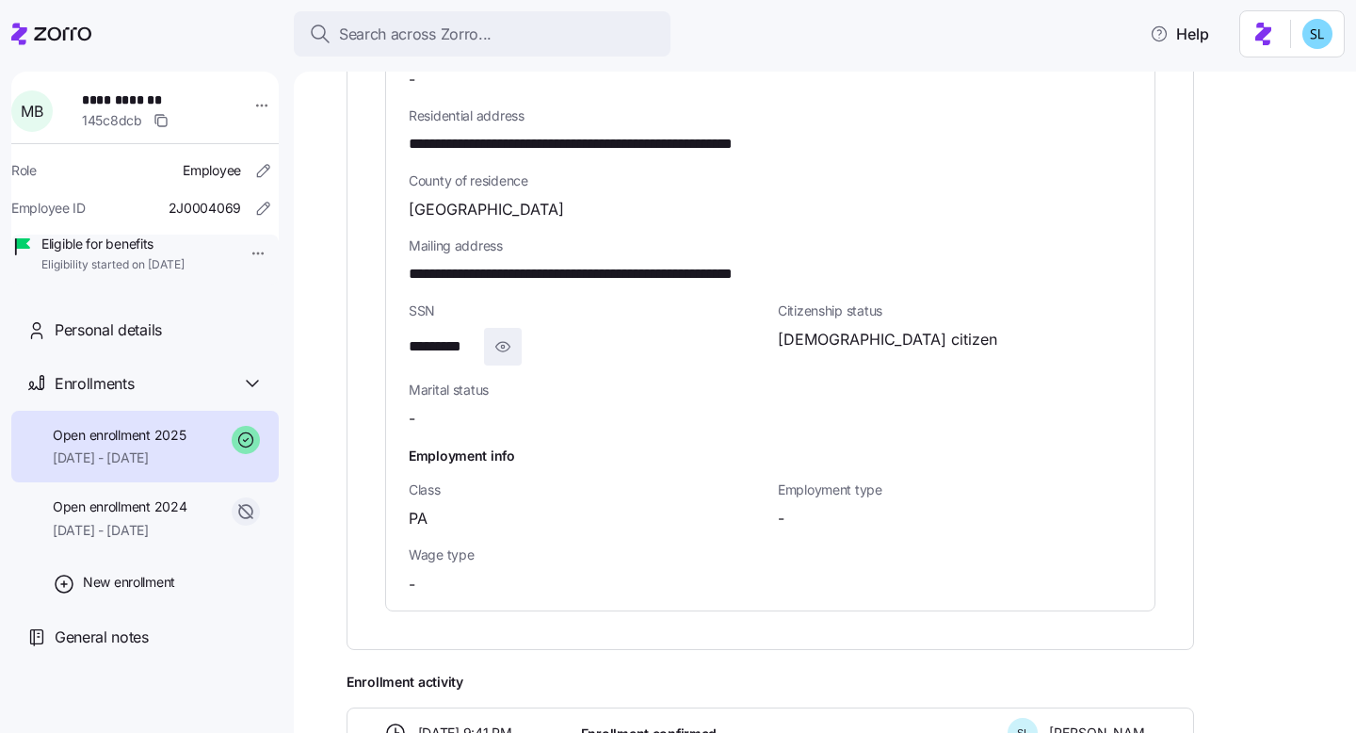
click at [508, 335] on icon "button" at bounding box center [503, 346] width 19 height 23
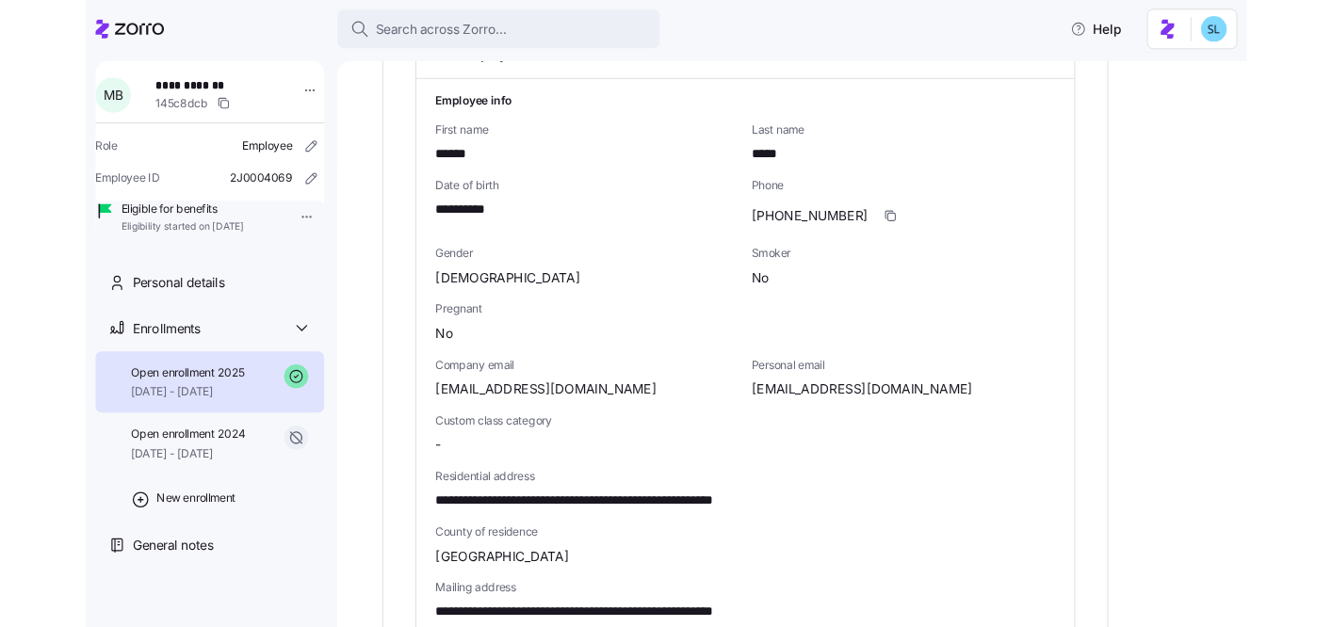
scroll to position [715, 0]
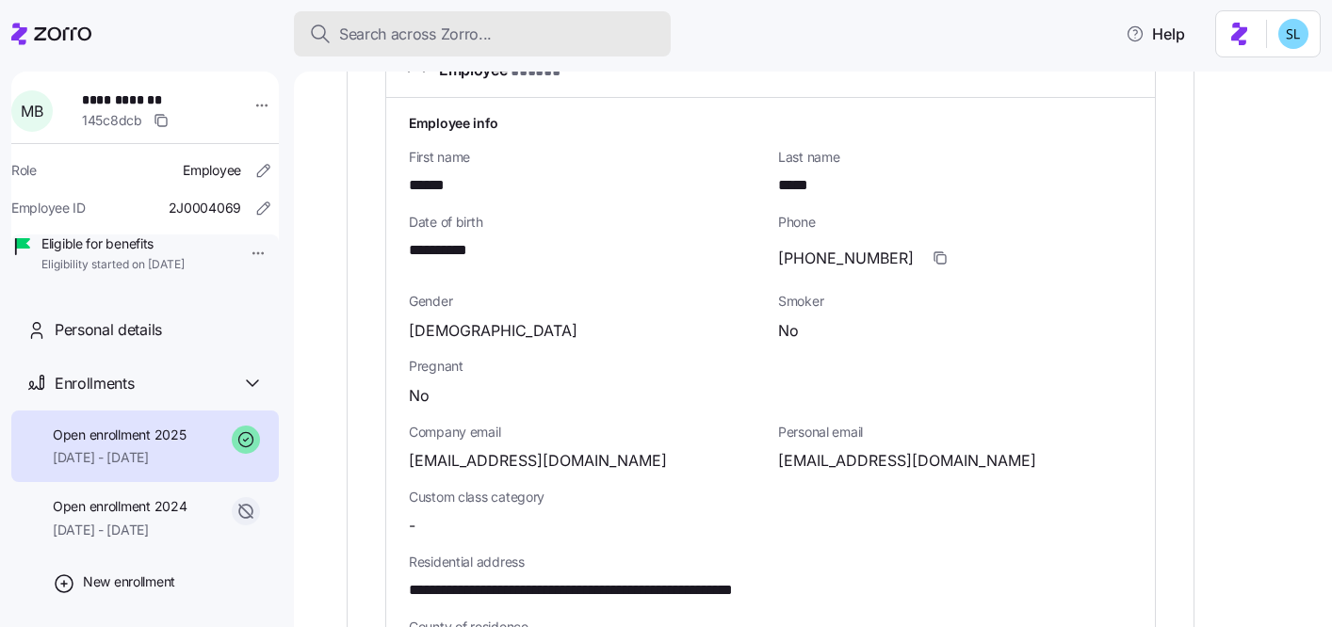
click at [446, 43] on span "Search across Zorro..." at bounding box center [415, 35] width 153 height 24
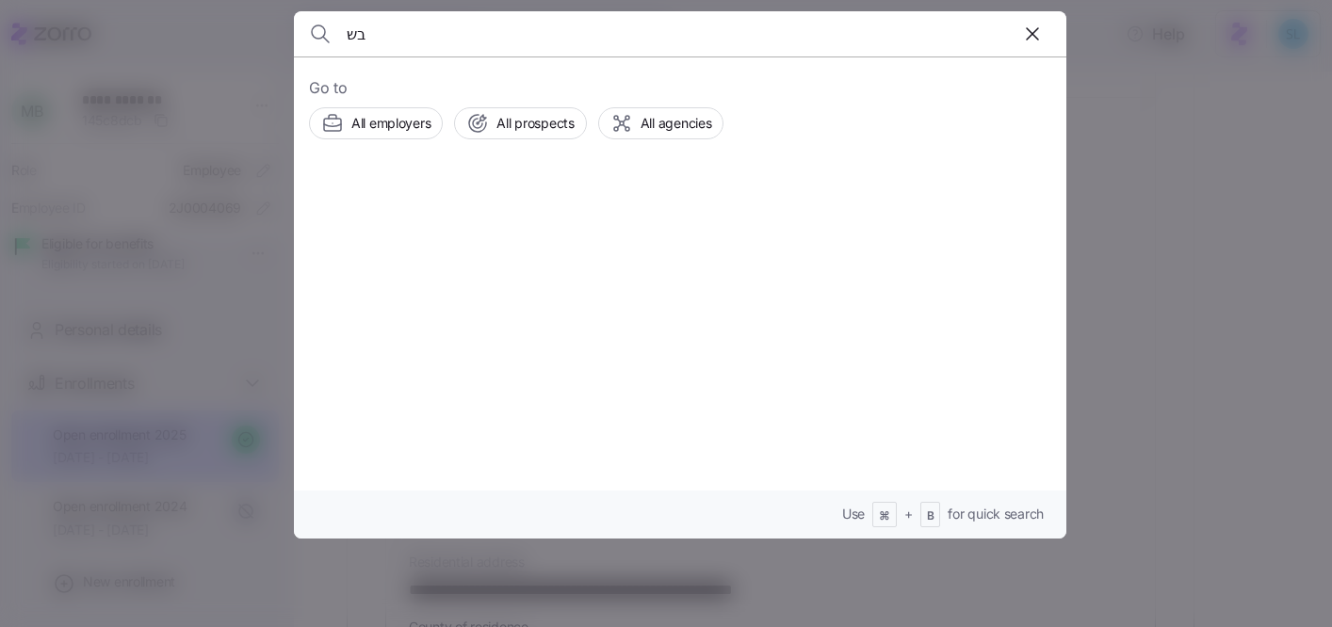
type input "ב"
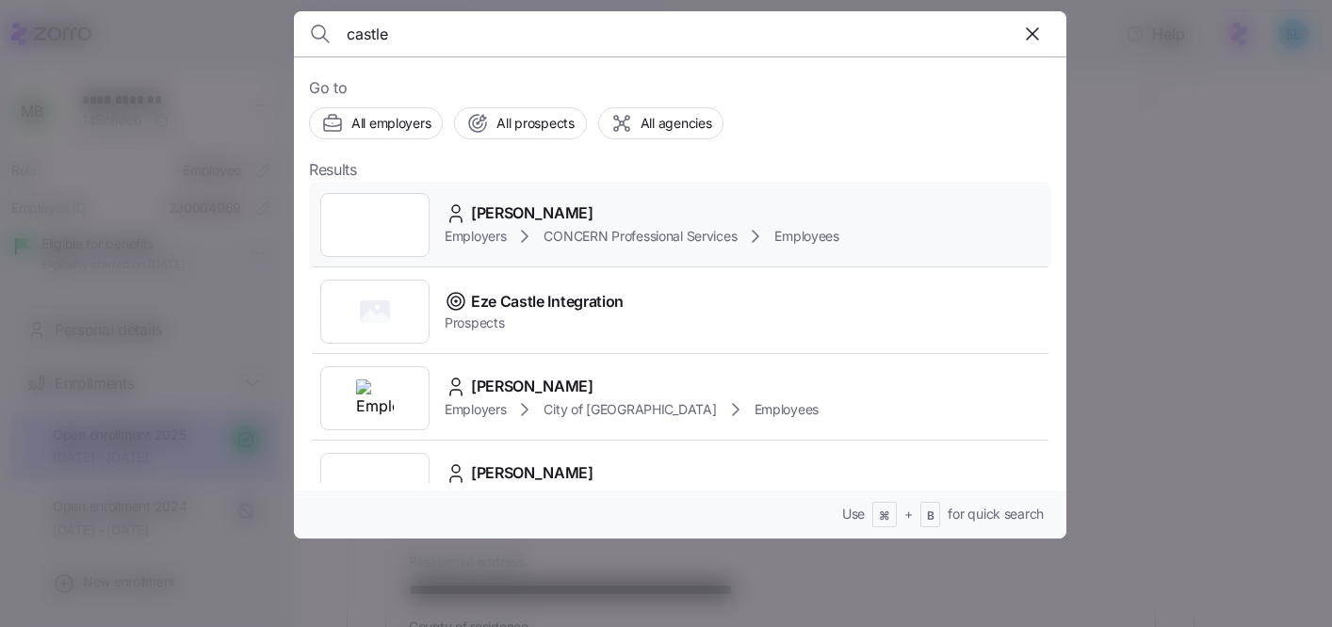
type input "castle"
click at [634, 207] on div "Charlene Castle" at bounding box center [642, 214] width 395 height 24
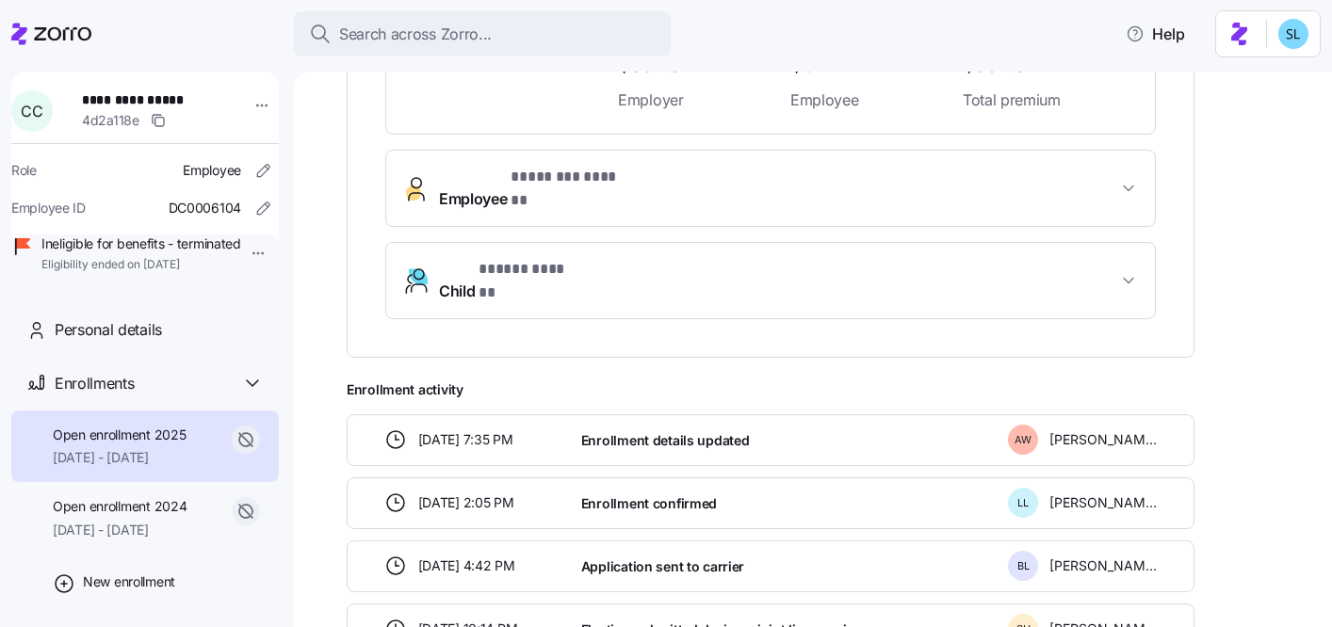
scroll to position [584, 0]
click at [640, 190] on span "Employee * ******** ****** *" at bounding box center [778, 190] width 678 height 45
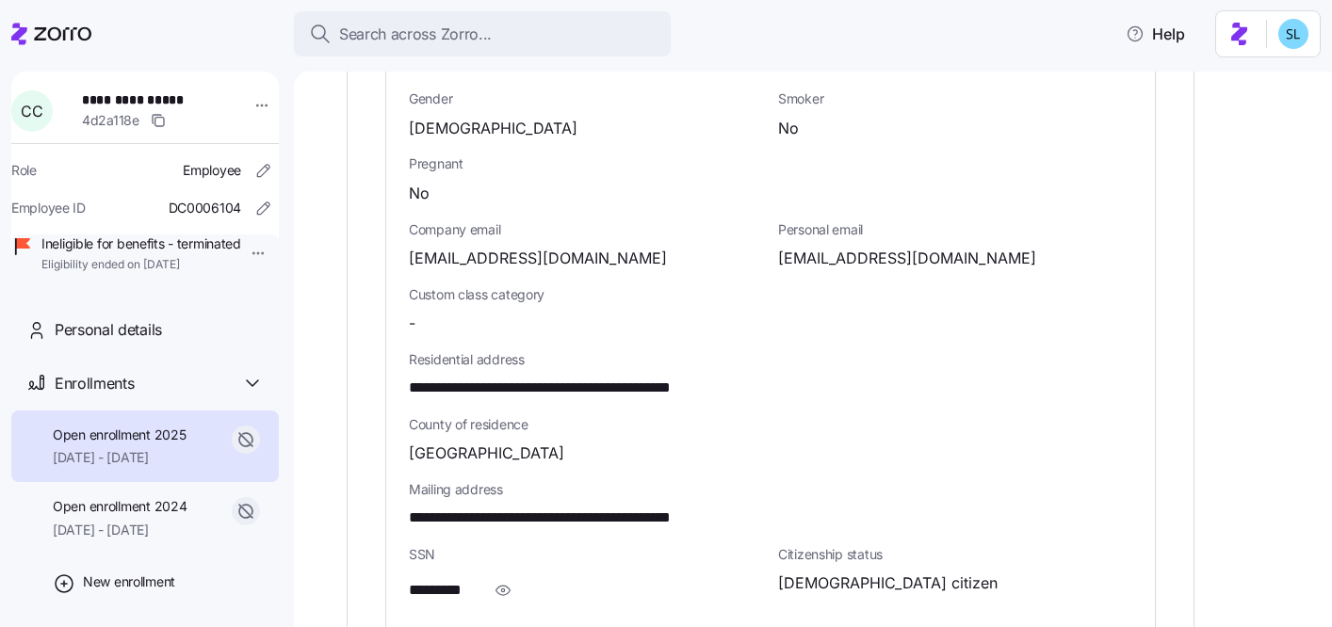
scroll to position [1142, 0]
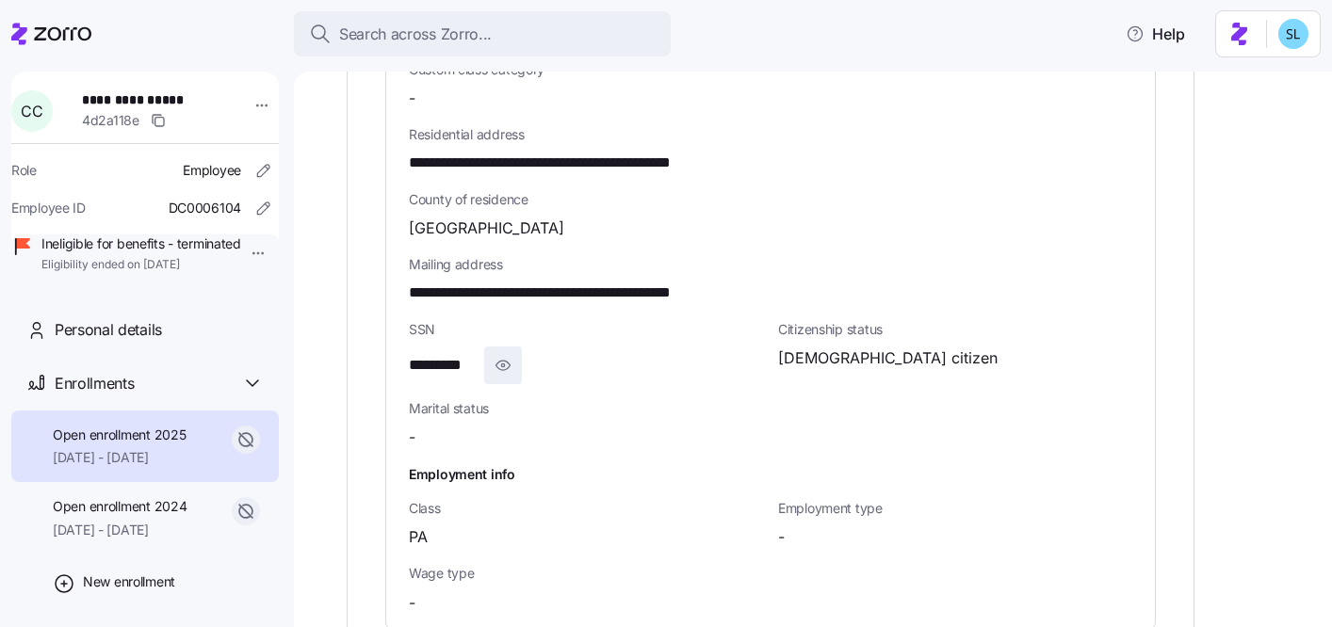
click at [506, 354] on icon "button" at bounding box center [503, 365] width 19 height 23
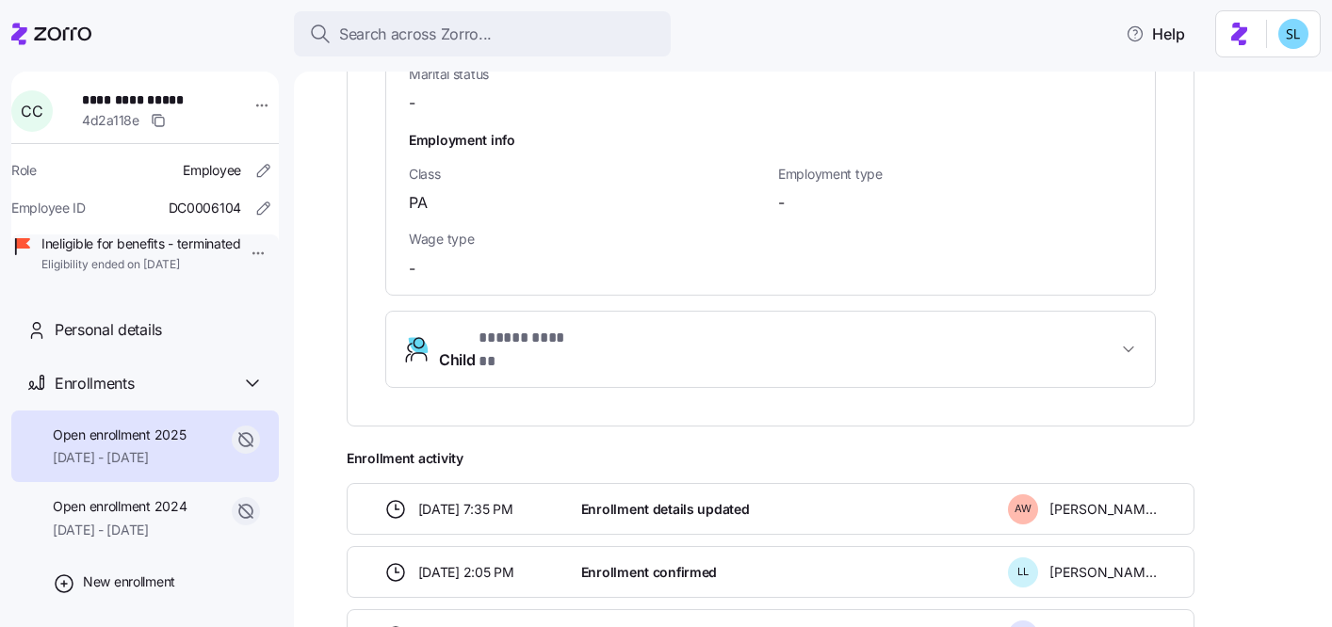
scroll to position [1478, 0]
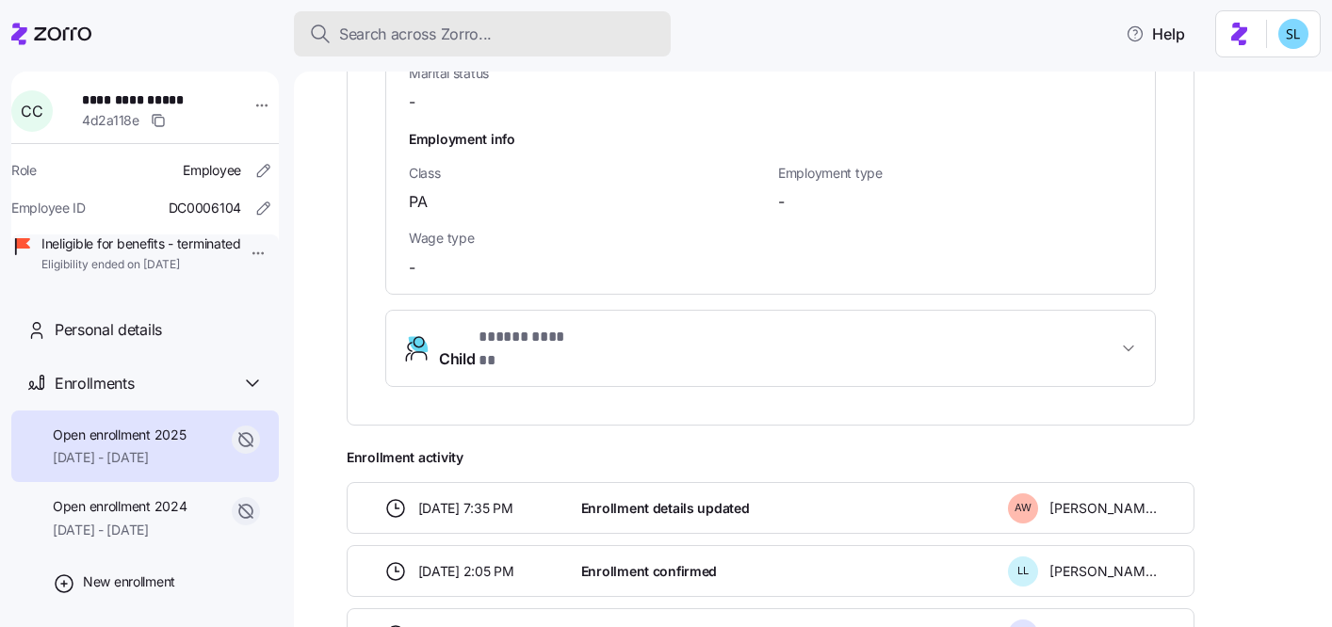
click at [438, 29] on span "Search across Zorro..." at bounding box center [415, 35] width 153 height 24
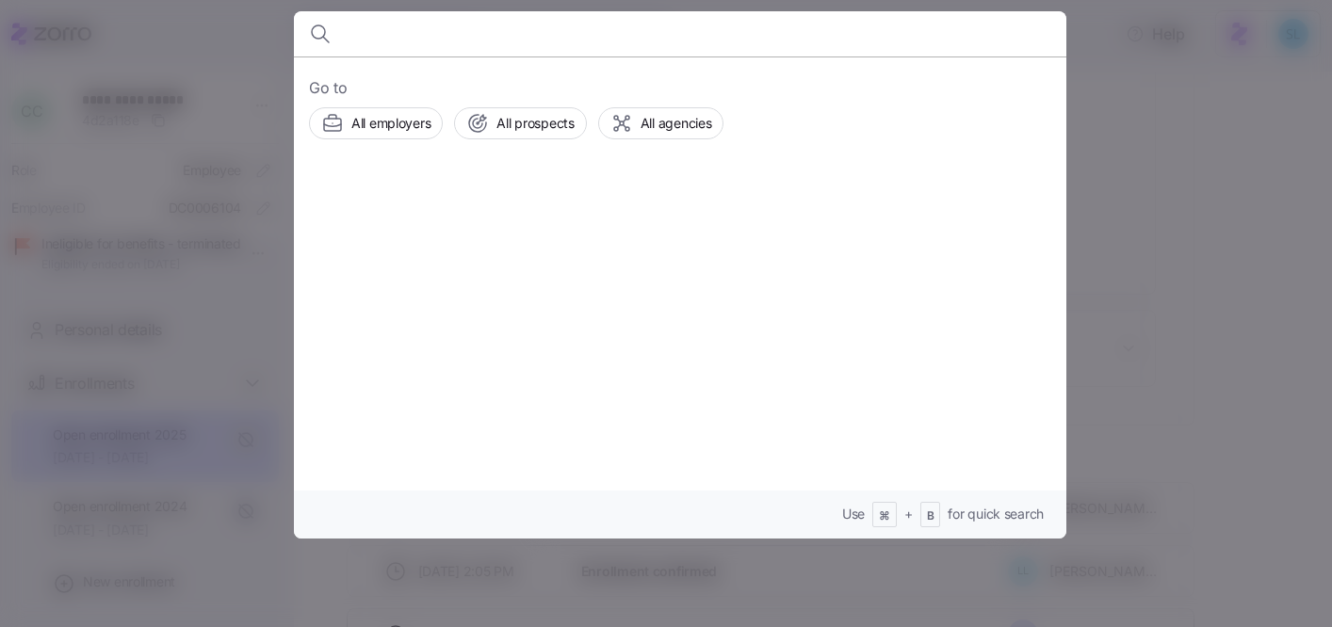
click at [1192, 438] on div at bounding box center [666, 313] width 1332 height 627
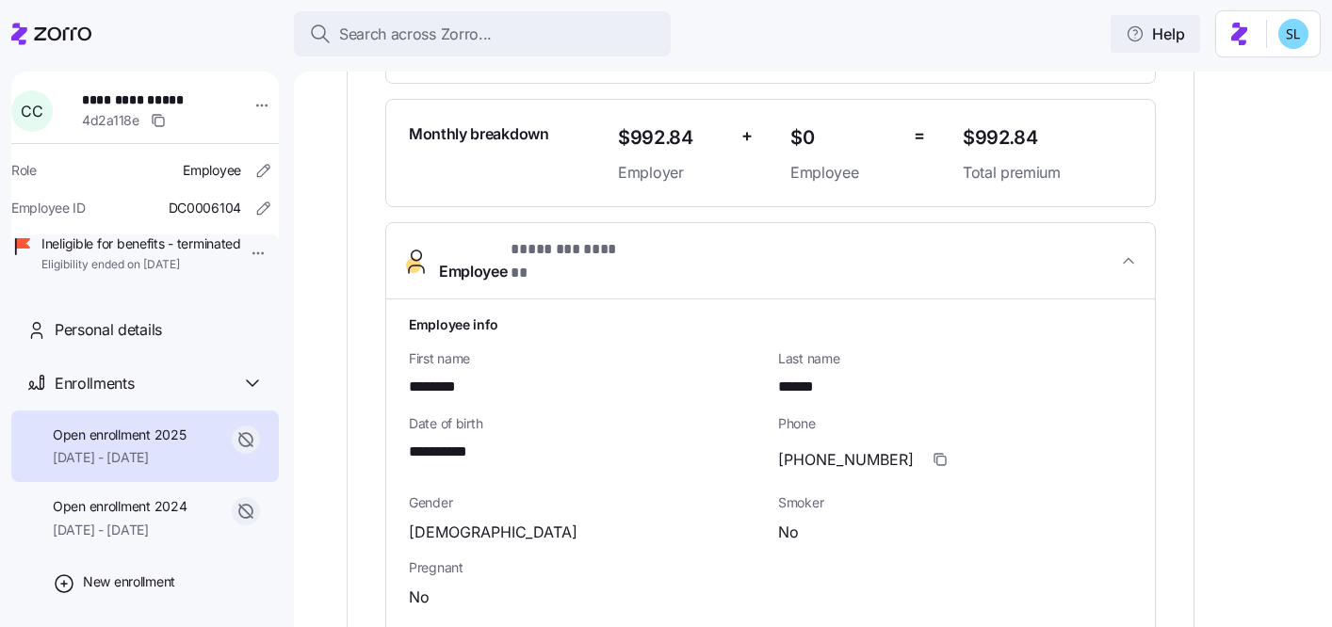
scroll to position [512, 0]
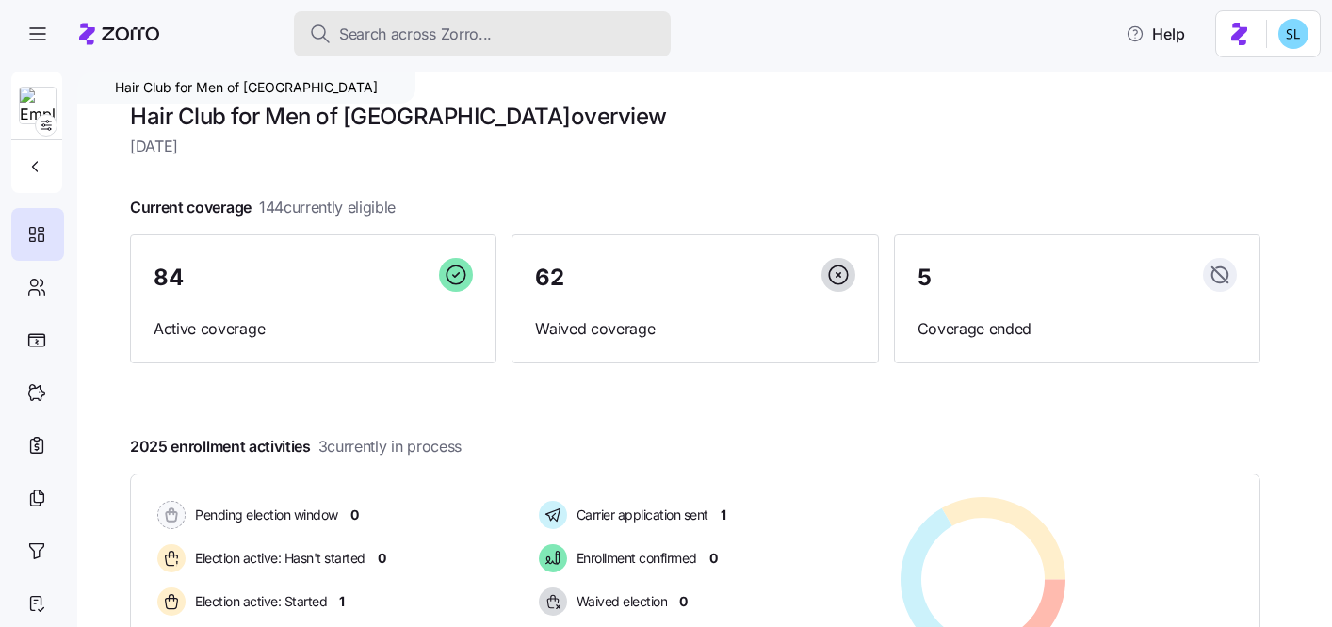
click at [586, 43] on div "Search across Zorro..." at bounding box center [482, 35] width 347 height 24
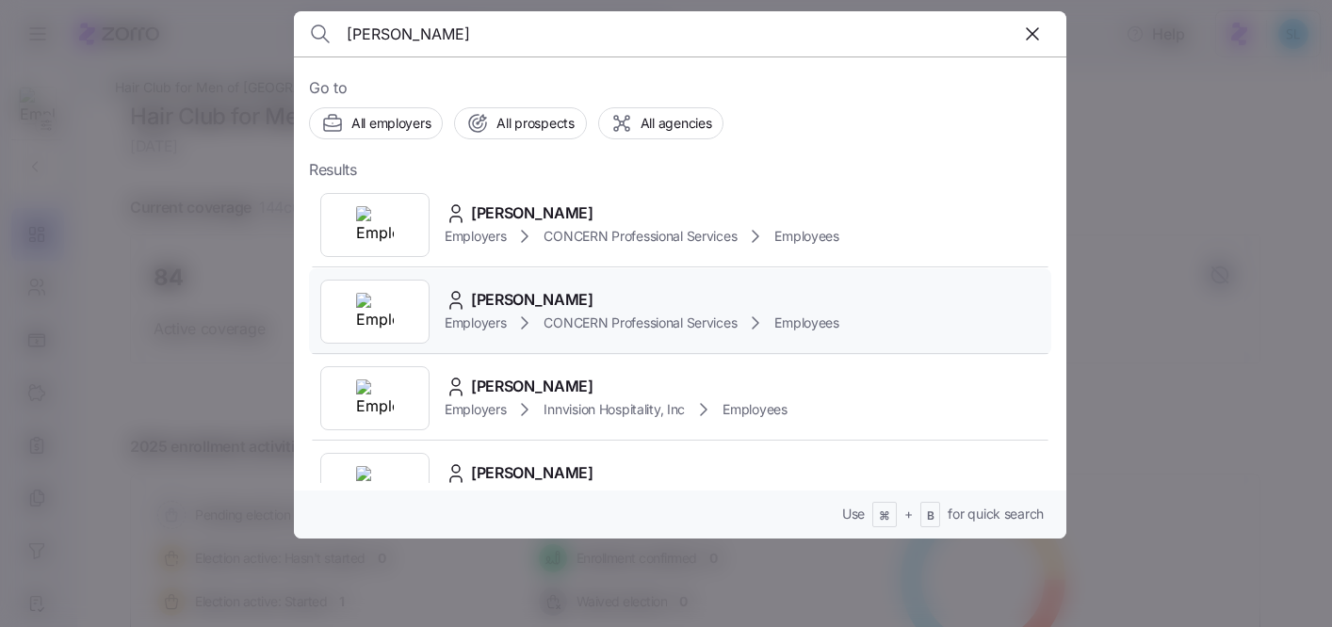
type input "[PERSON_NAME]"
click at [473, 312] on div "Employers CONCERN Professional Services Employees" at bounding box center [642, 323] width 395 height 23
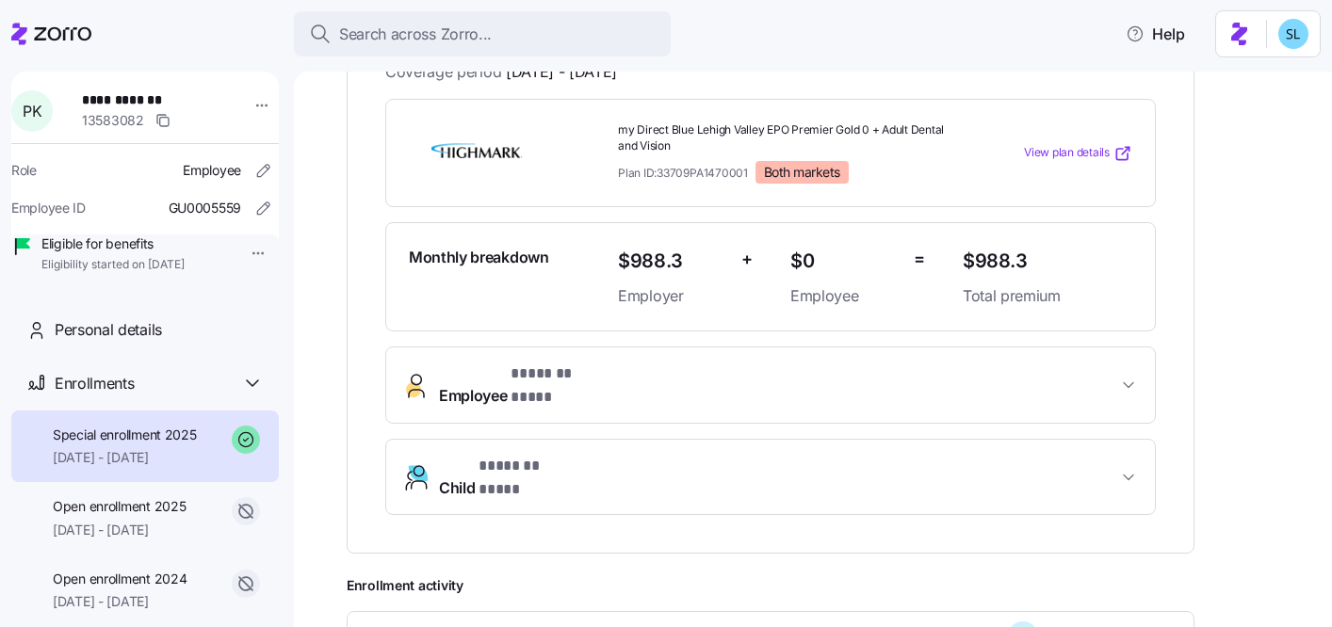
scroll to position [411, 0]
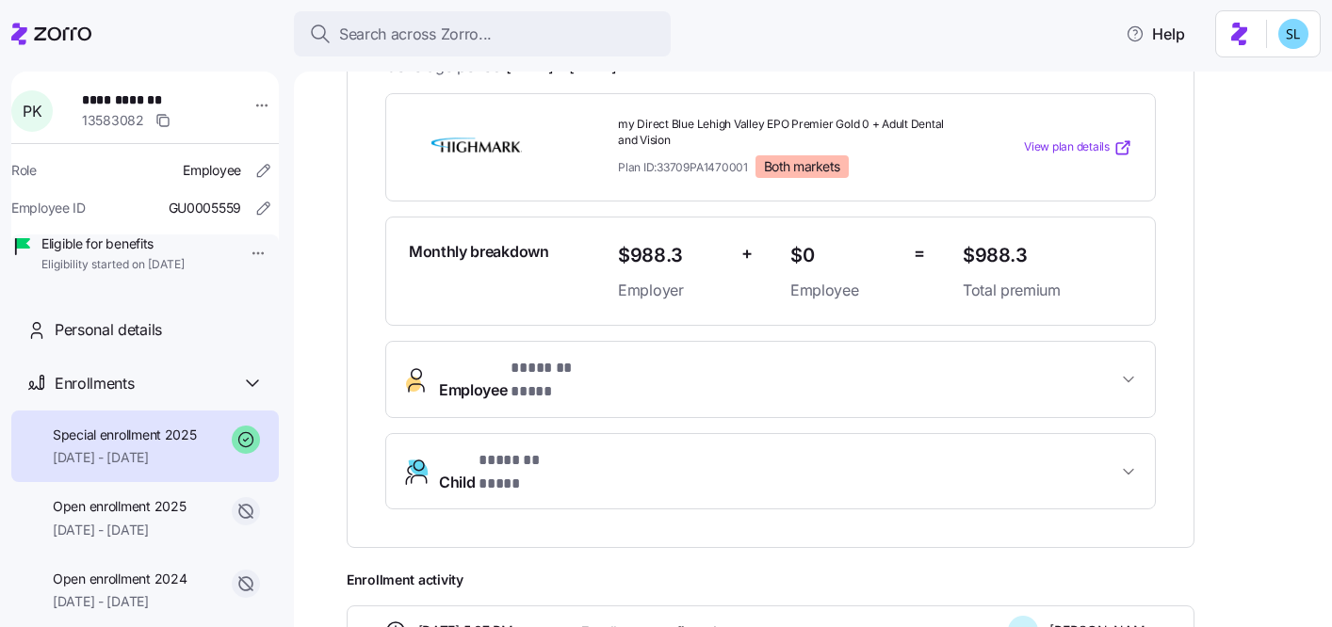
click at [562, 381] on button "Employee * ******* **** *" at bounding box center [770, 379] width 769 height 75
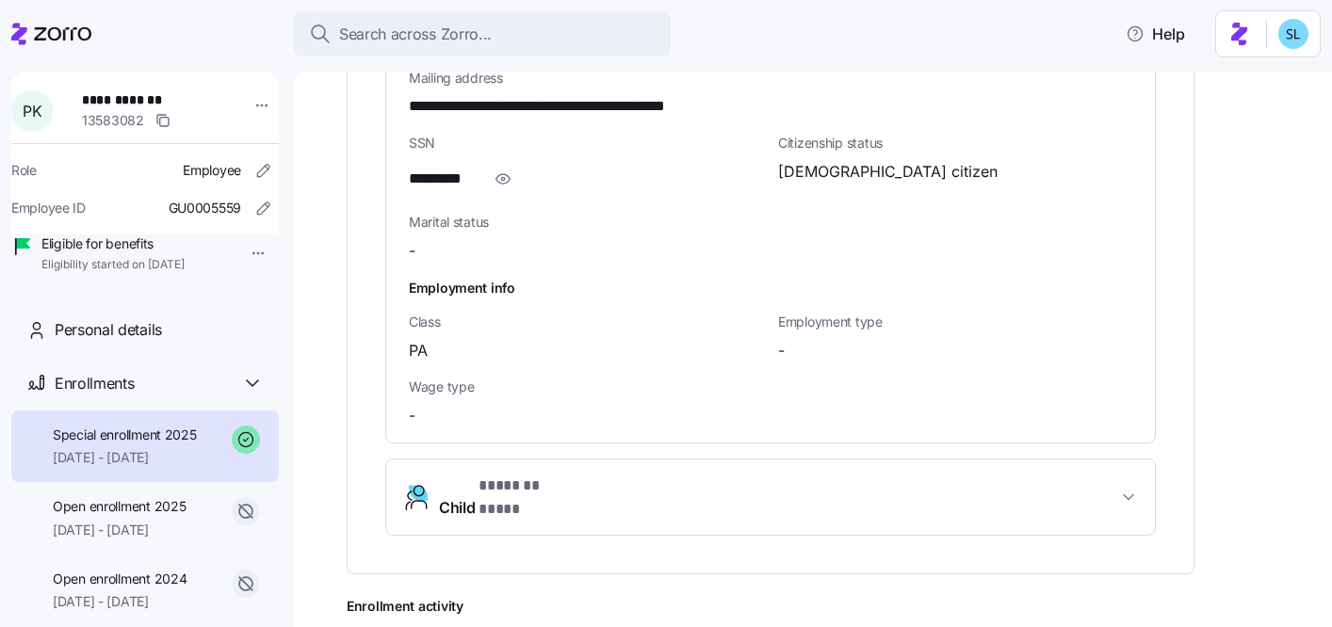
scroll to position [1357, 0]
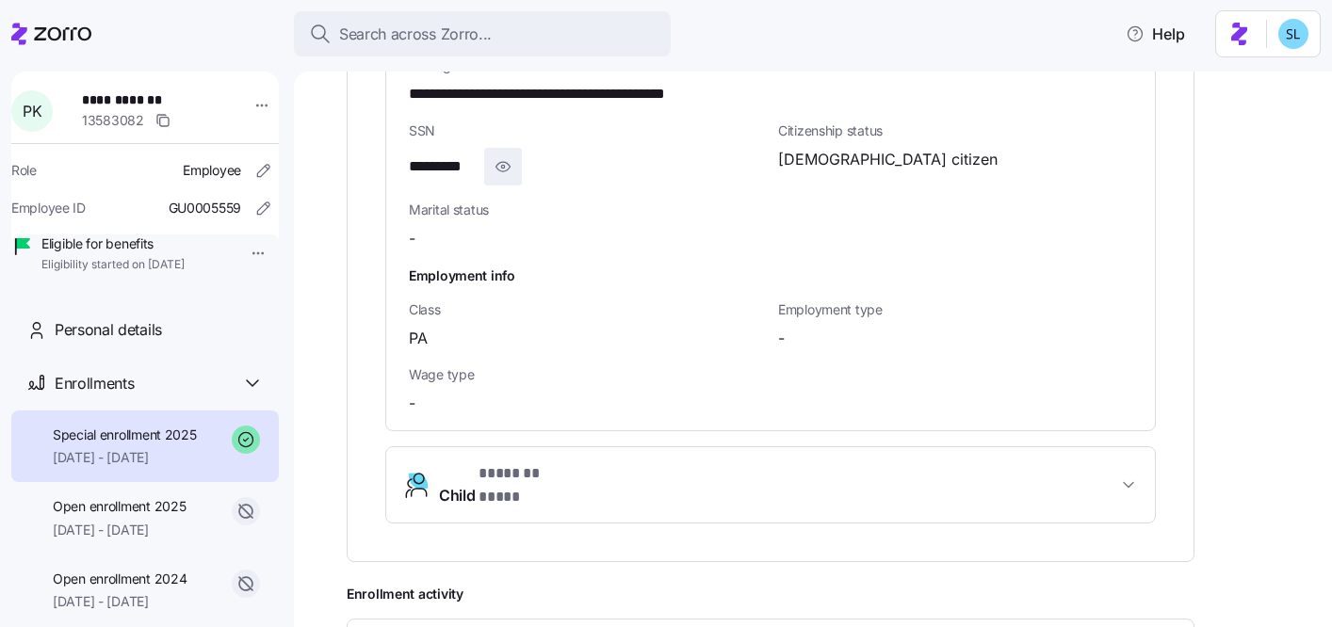
click at [504, 159] on icon "button" at bounding box center [503, 166] width 19 height 23
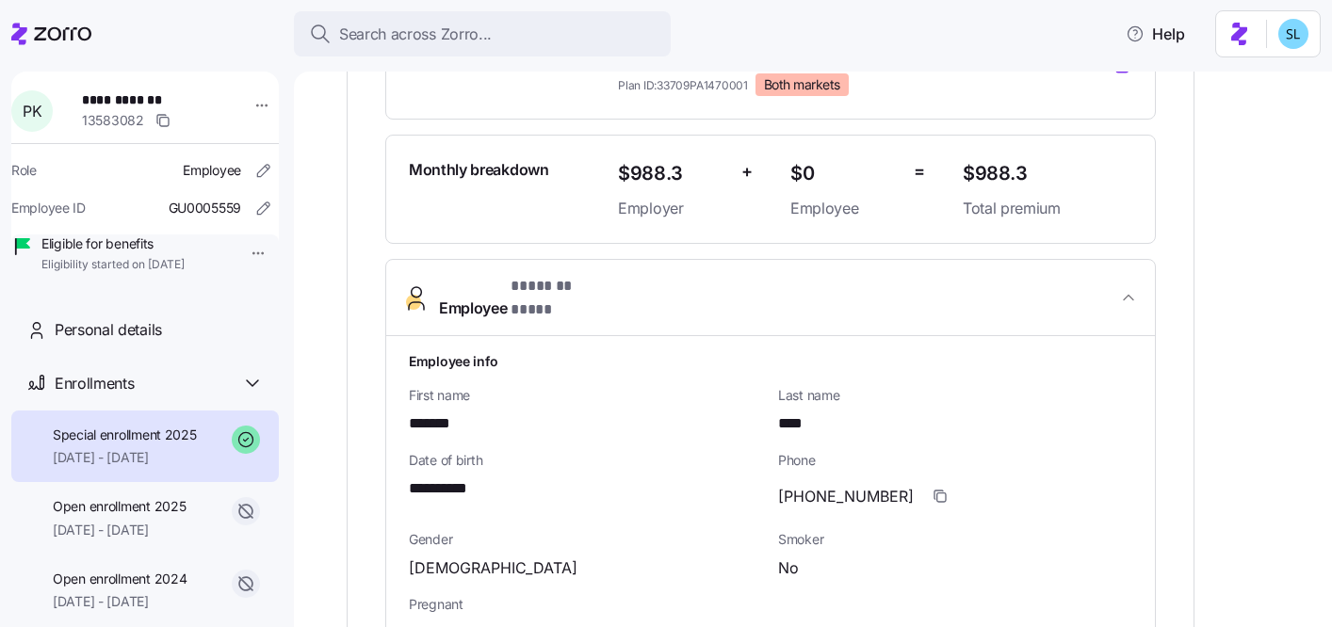
scroll to position [490, 0]
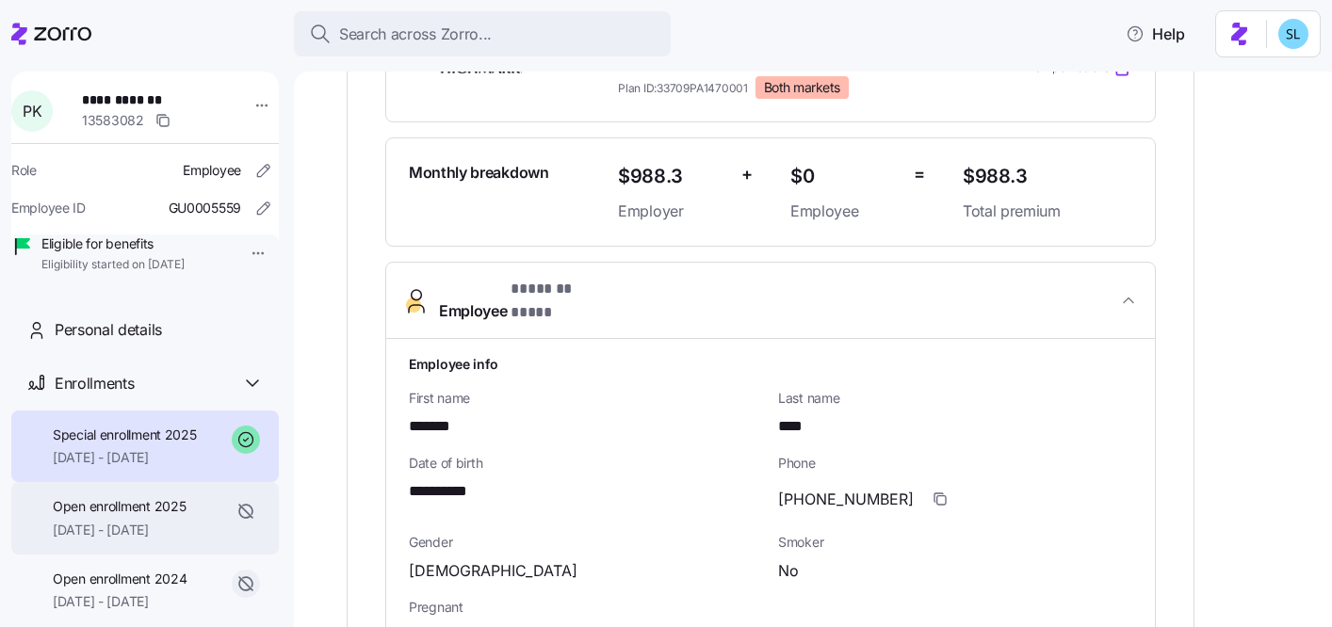
click at [156, 540] on span "01/01/2025 - 01/11/2025" at bounding box center [119, 530] width 133 height 19
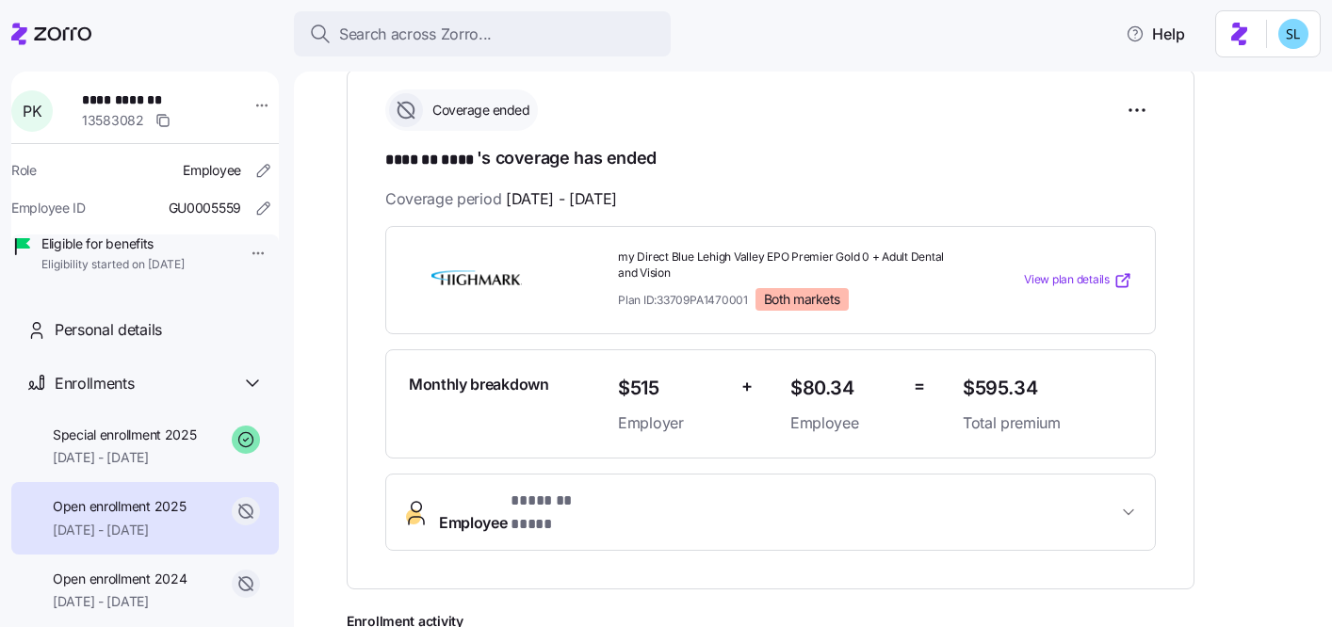
scroll to position [271, 0]
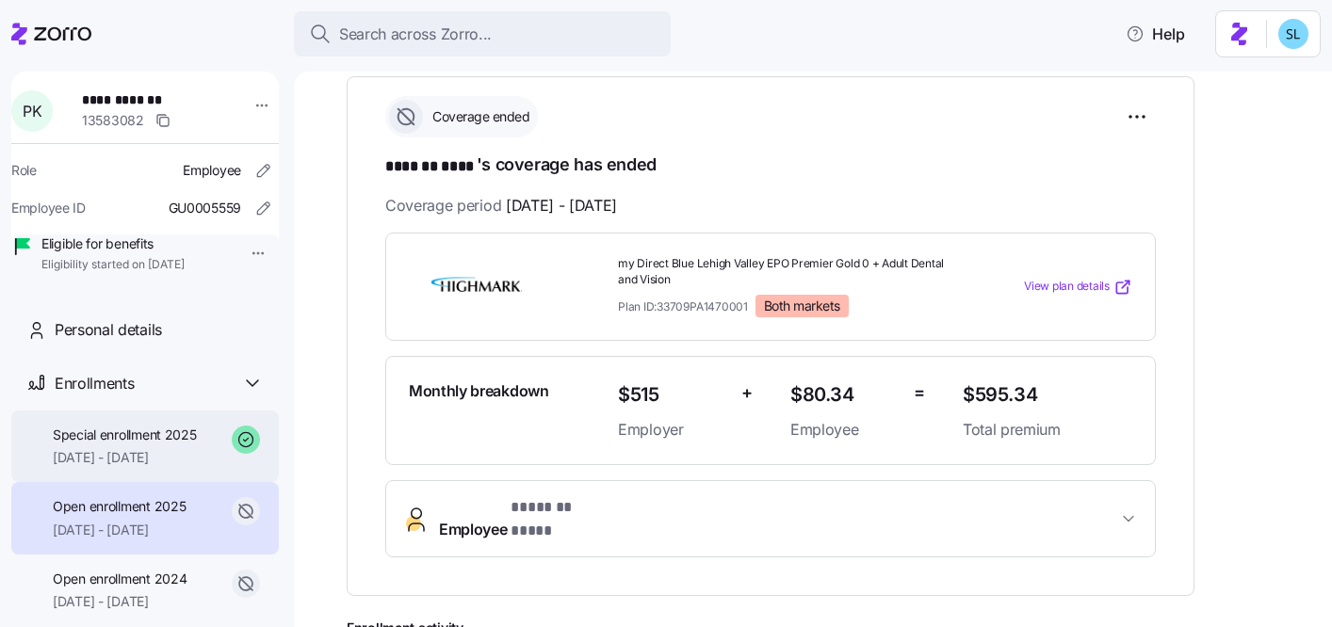
click at [140, 467] on span "01/12/2025 - 12/31/2025" at bounding box center [125, 457] width 144 height 19
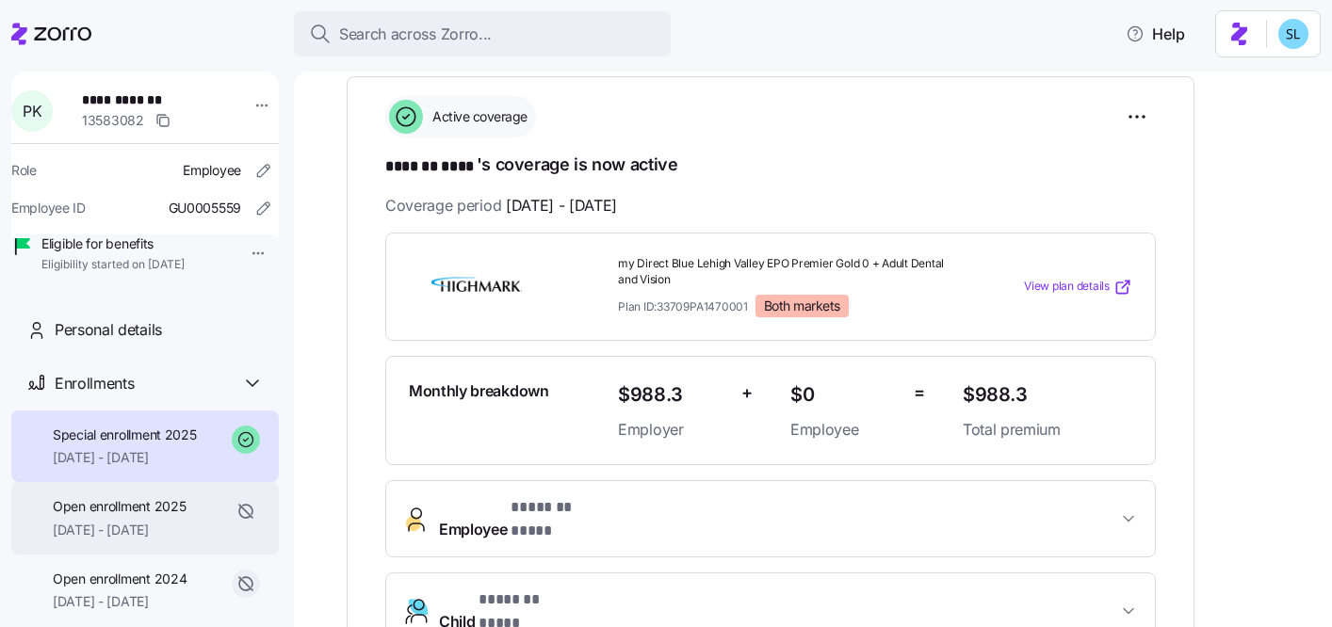
click at [134, 516] on span "Open enrollment 2025" at bounding box center [119, 506] width 133 height 19
